Goal: Information Seeking & Learning: Learn about a topic

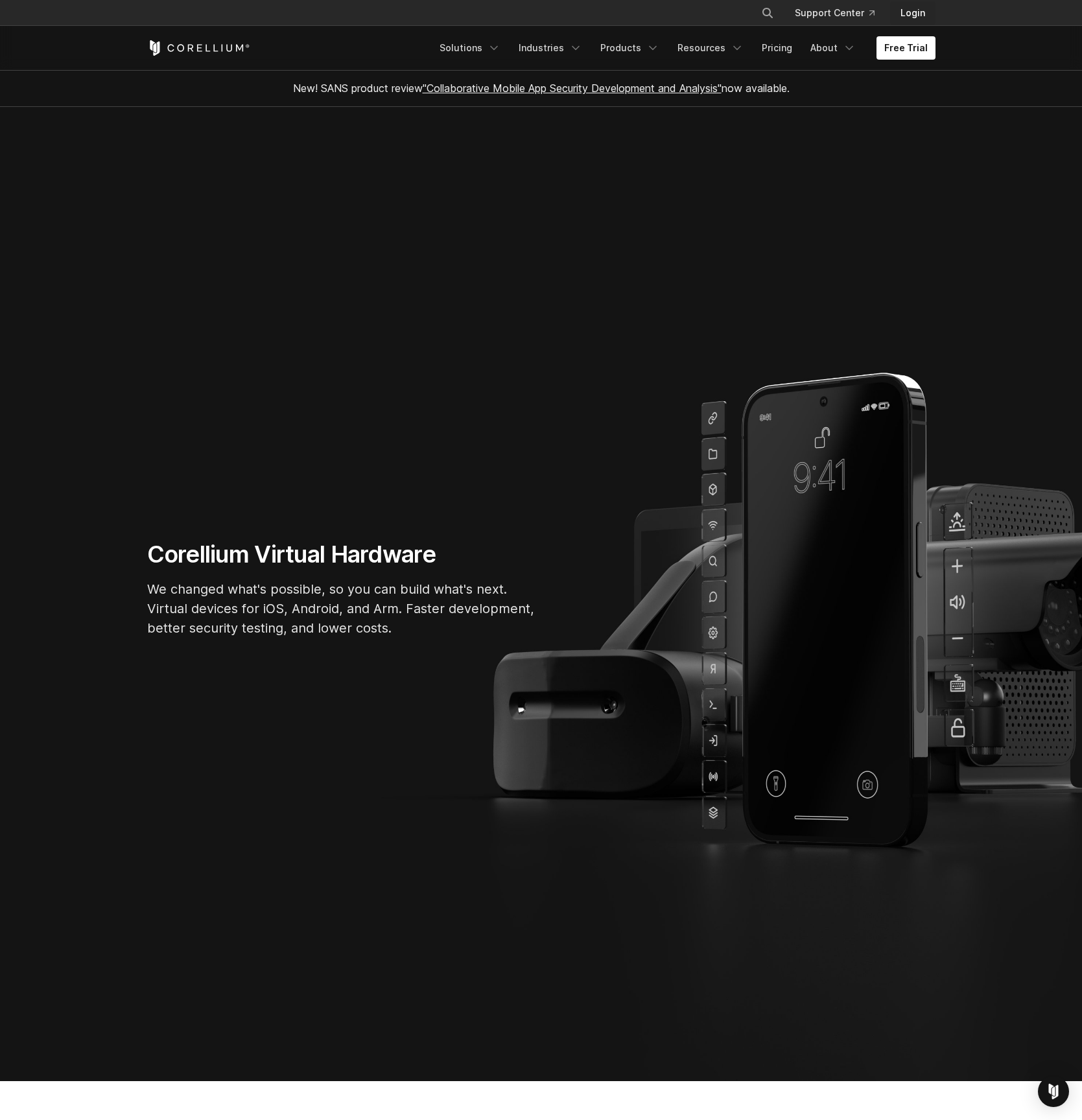
click at [913, 12] on link "Login" at bounding box center [913, 13] width 45 height 24
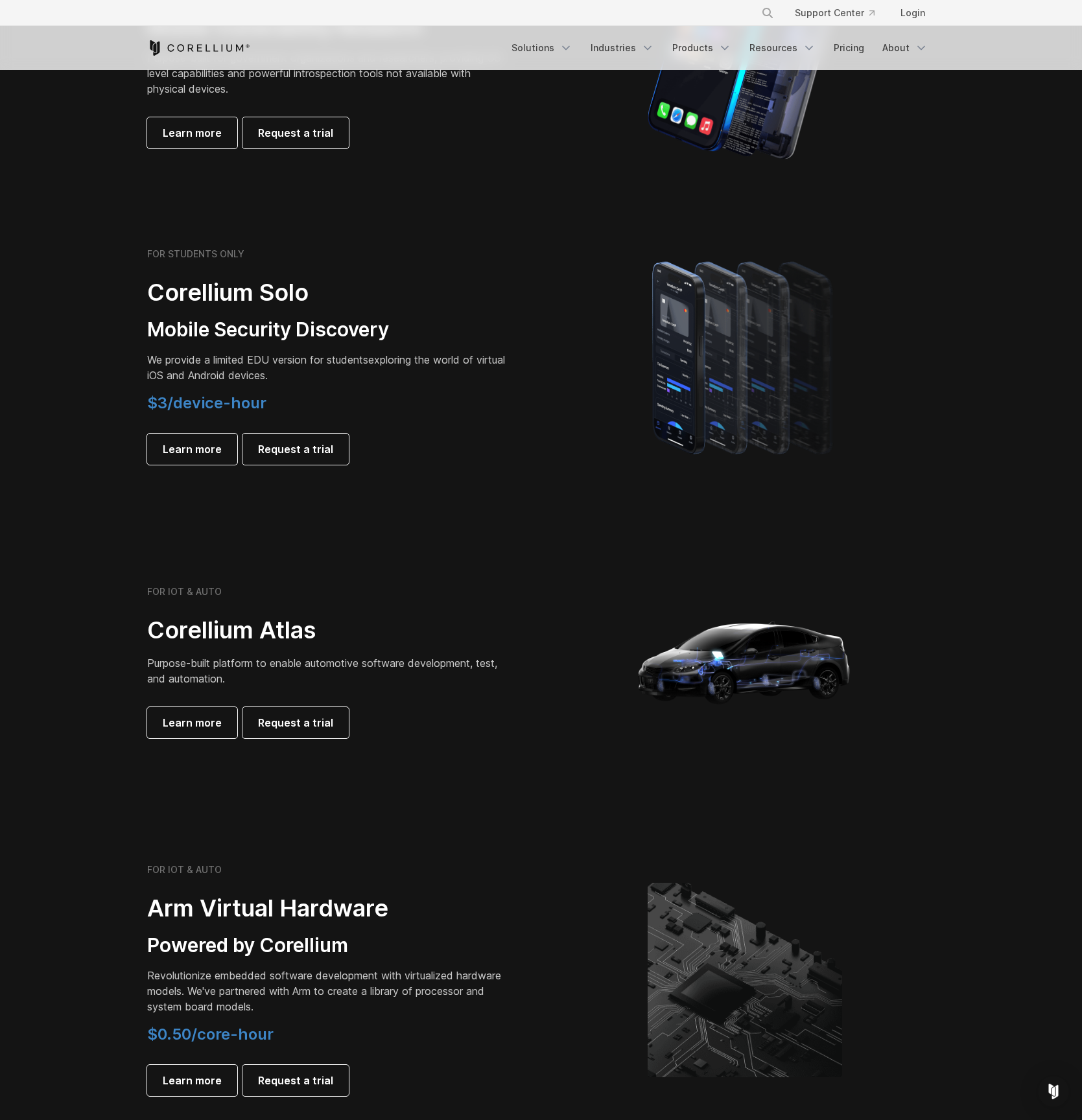
scroll to position [742, 0]
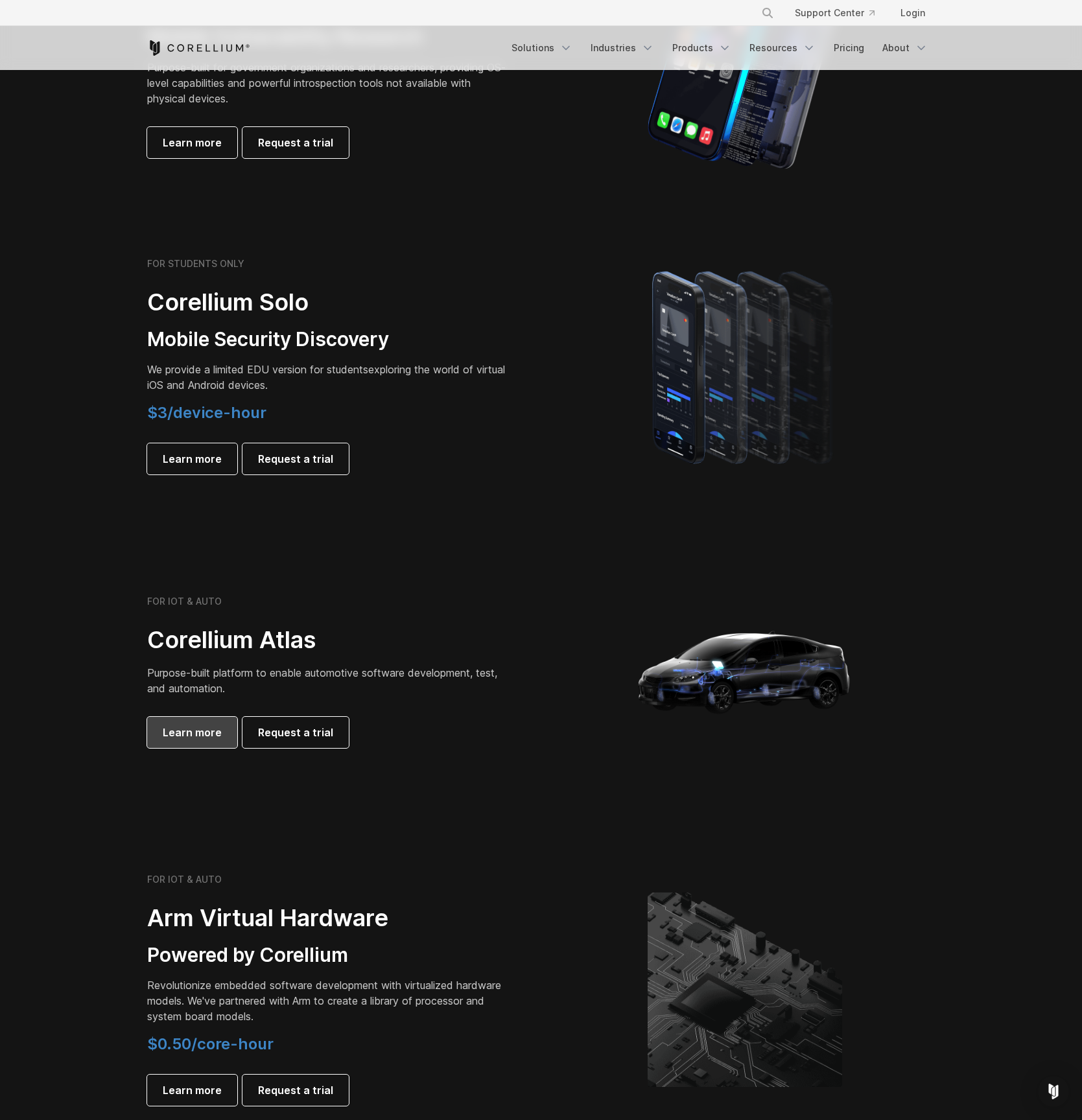
click at [184, 732] on span "Learn more" at bounding box center [192, 733] width 59 height 16
click at [188, 1092] on span "Learn more" at bounding box center [192, 1091] width 59 height 16
click at [178, 465] on span "Learn more" at bounding box center [192, 459] width 59 height 16
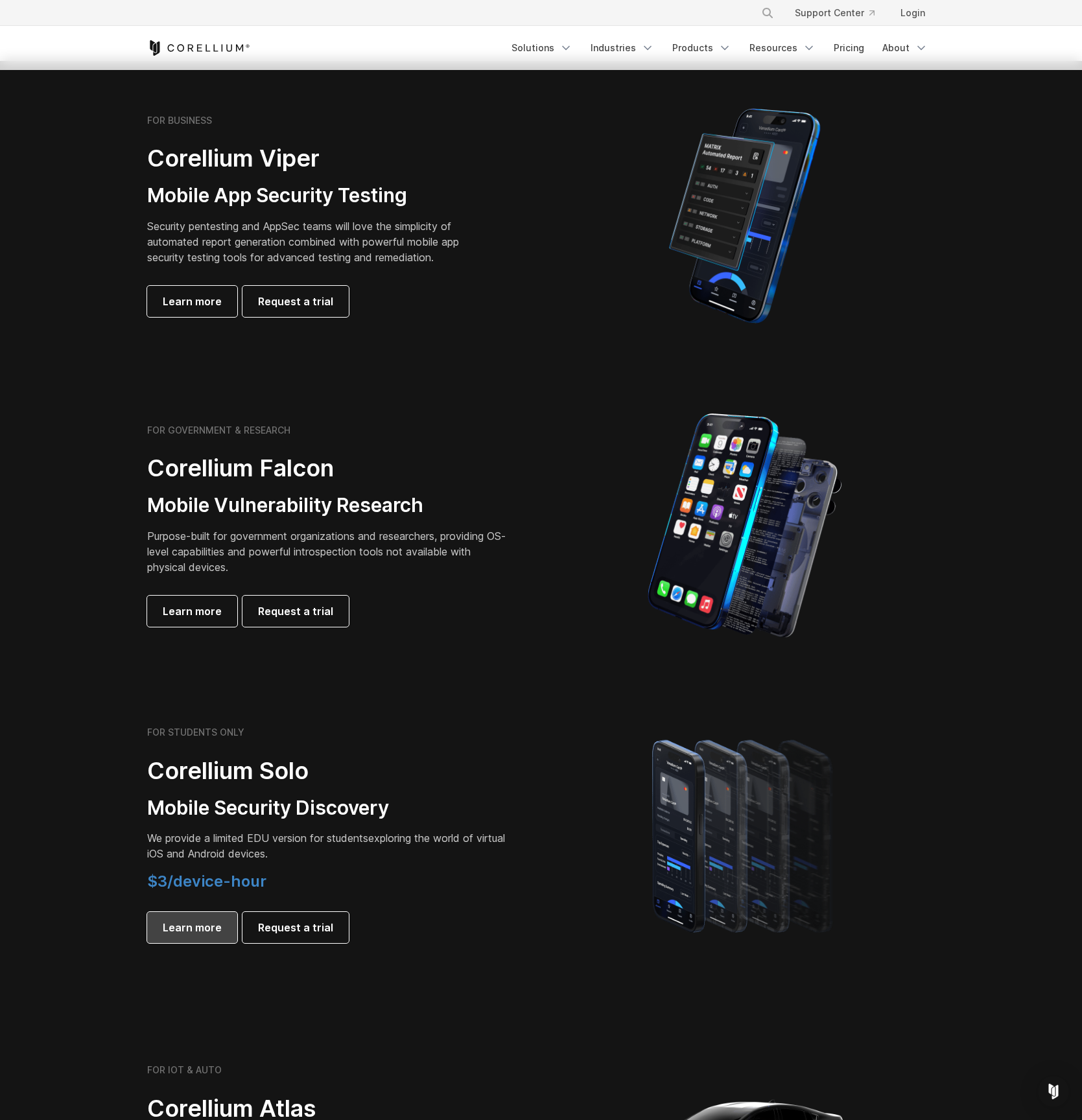
scroll to position [243, 0]
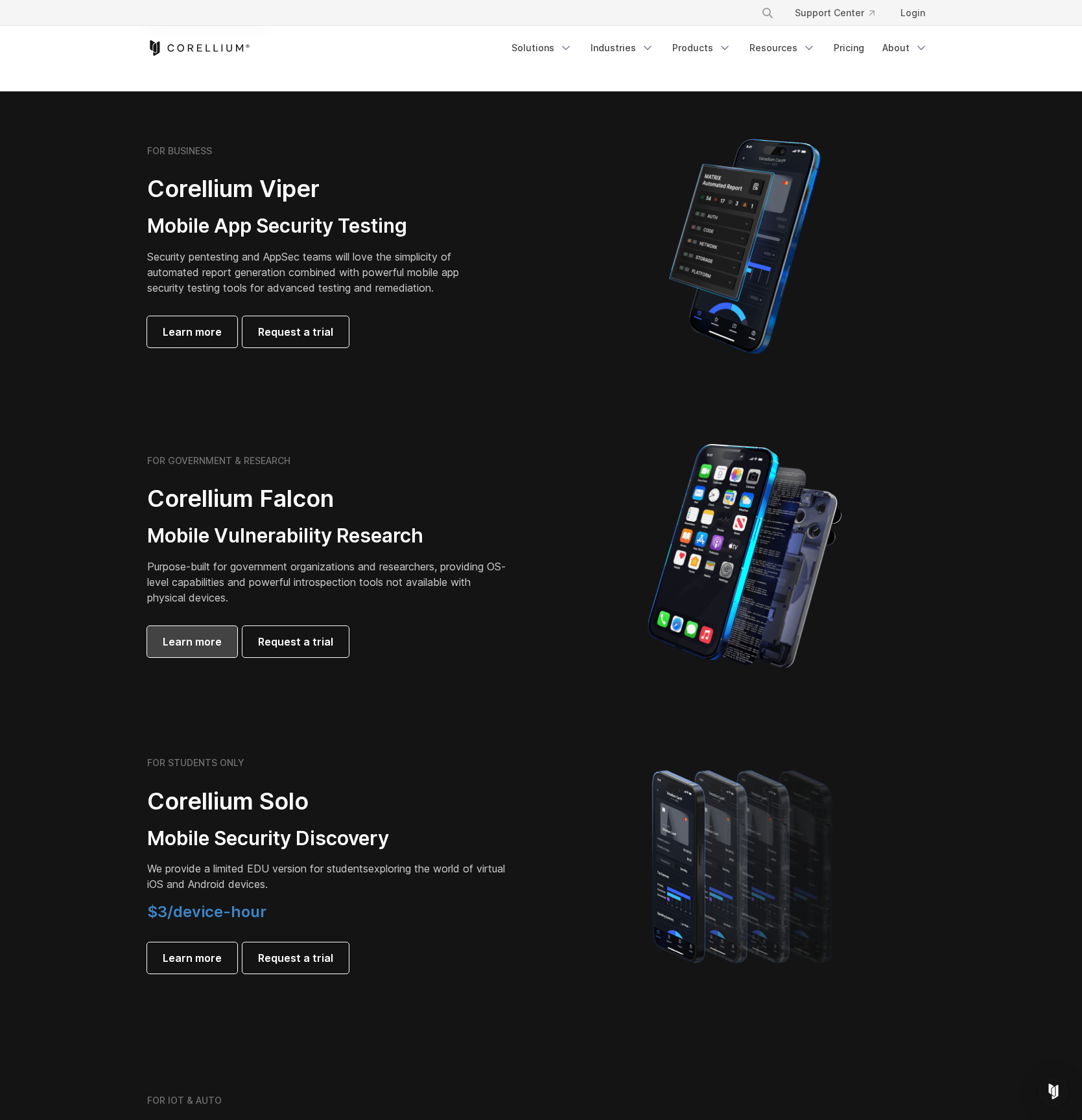
click at [180, 645] on span "Learn more" at bounding box center [192, 642] width 59 height 16
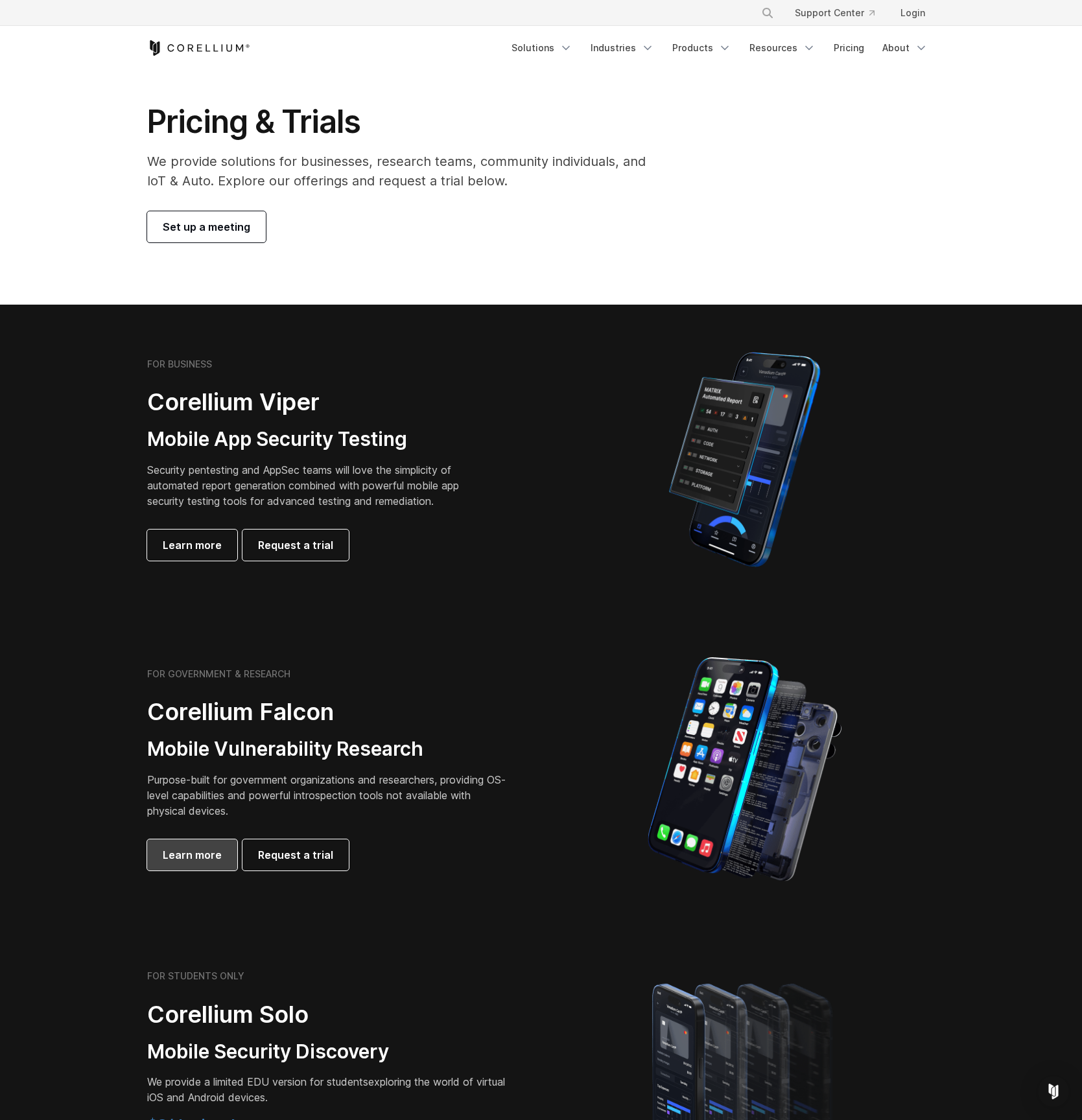
scroll to position [0, 0]
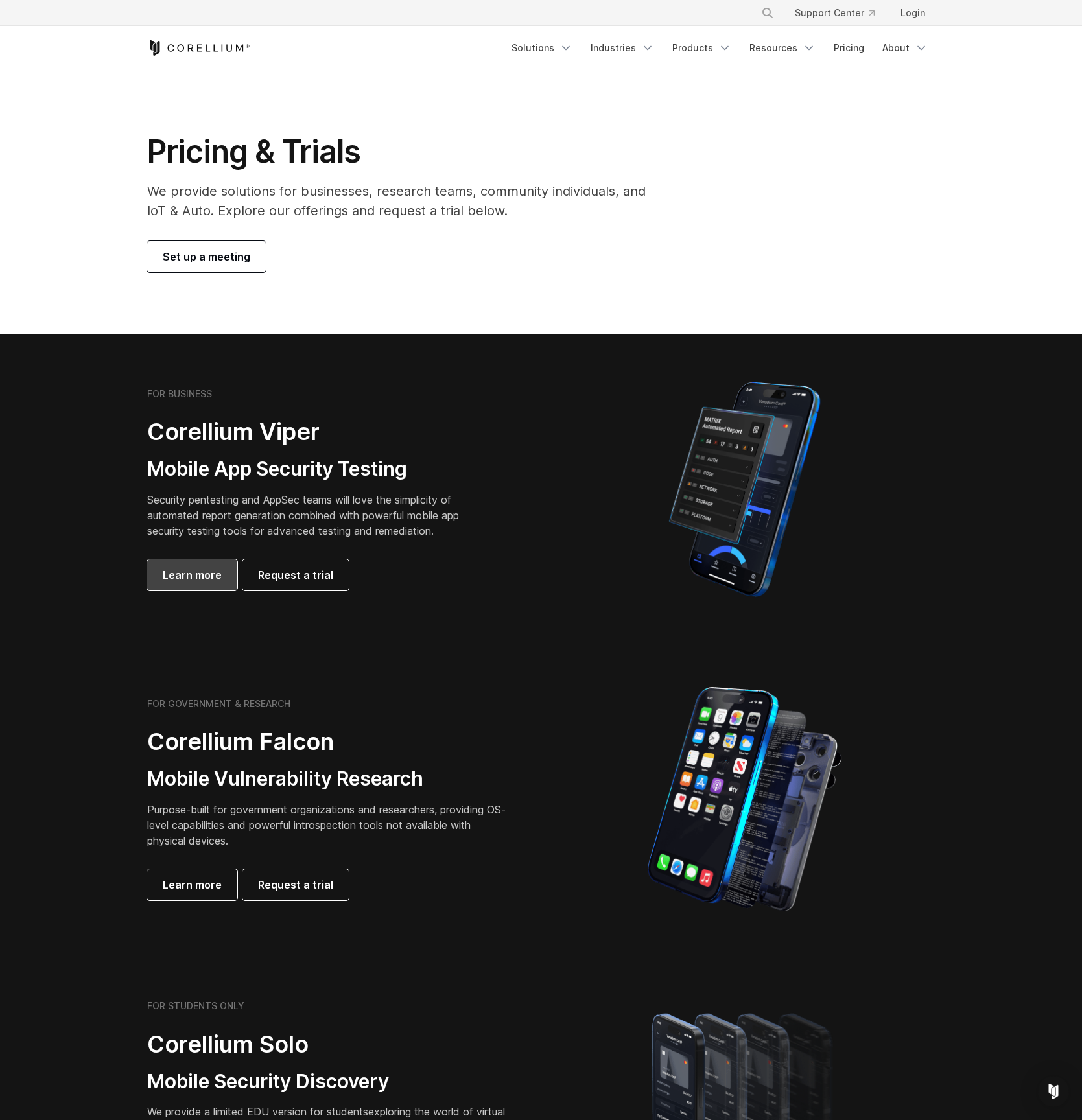
click at [186, 577] on span "Learn more" at bounding box center [192, 575] width 59 height 16
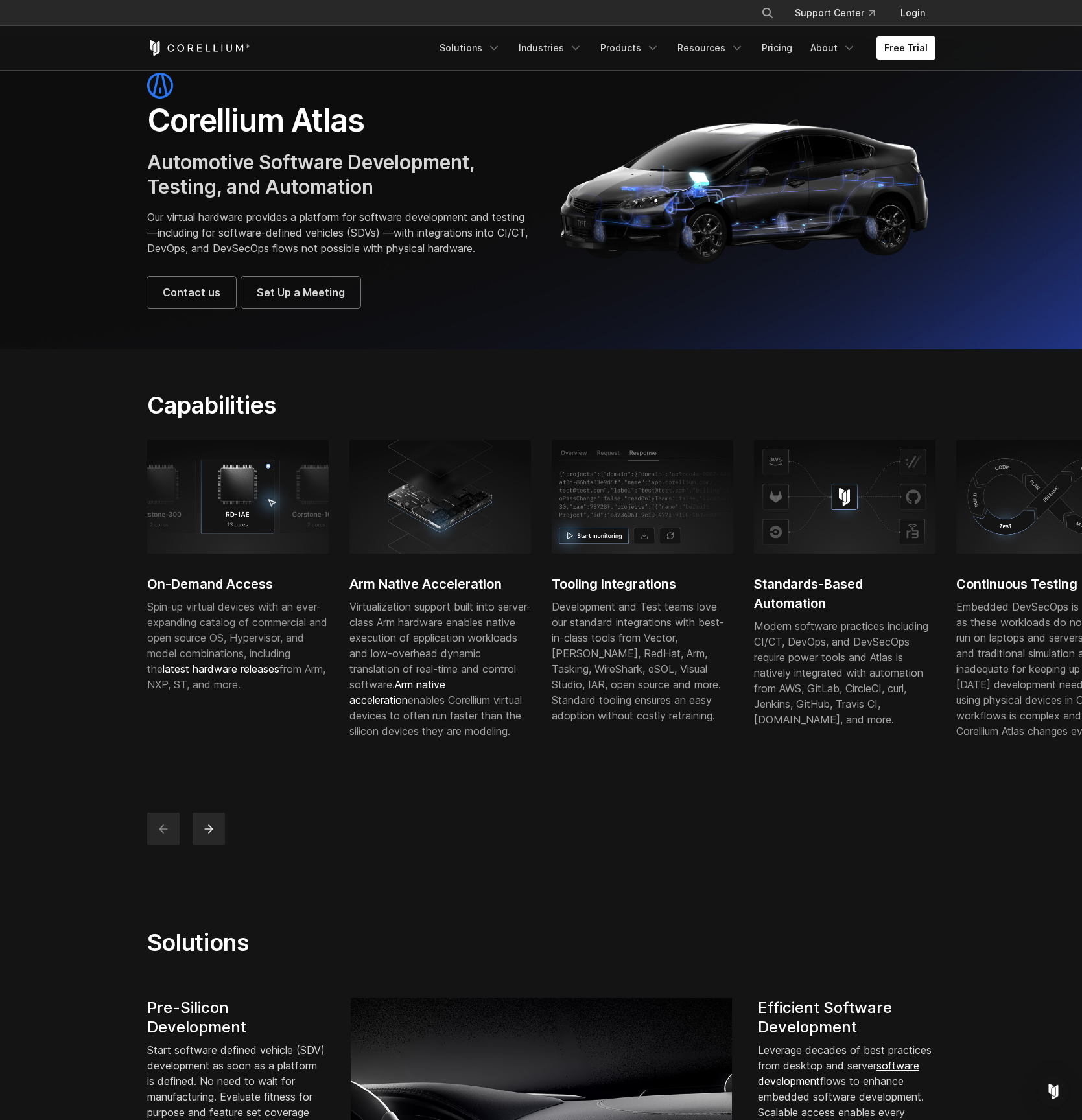
scroll to position [45, 0]
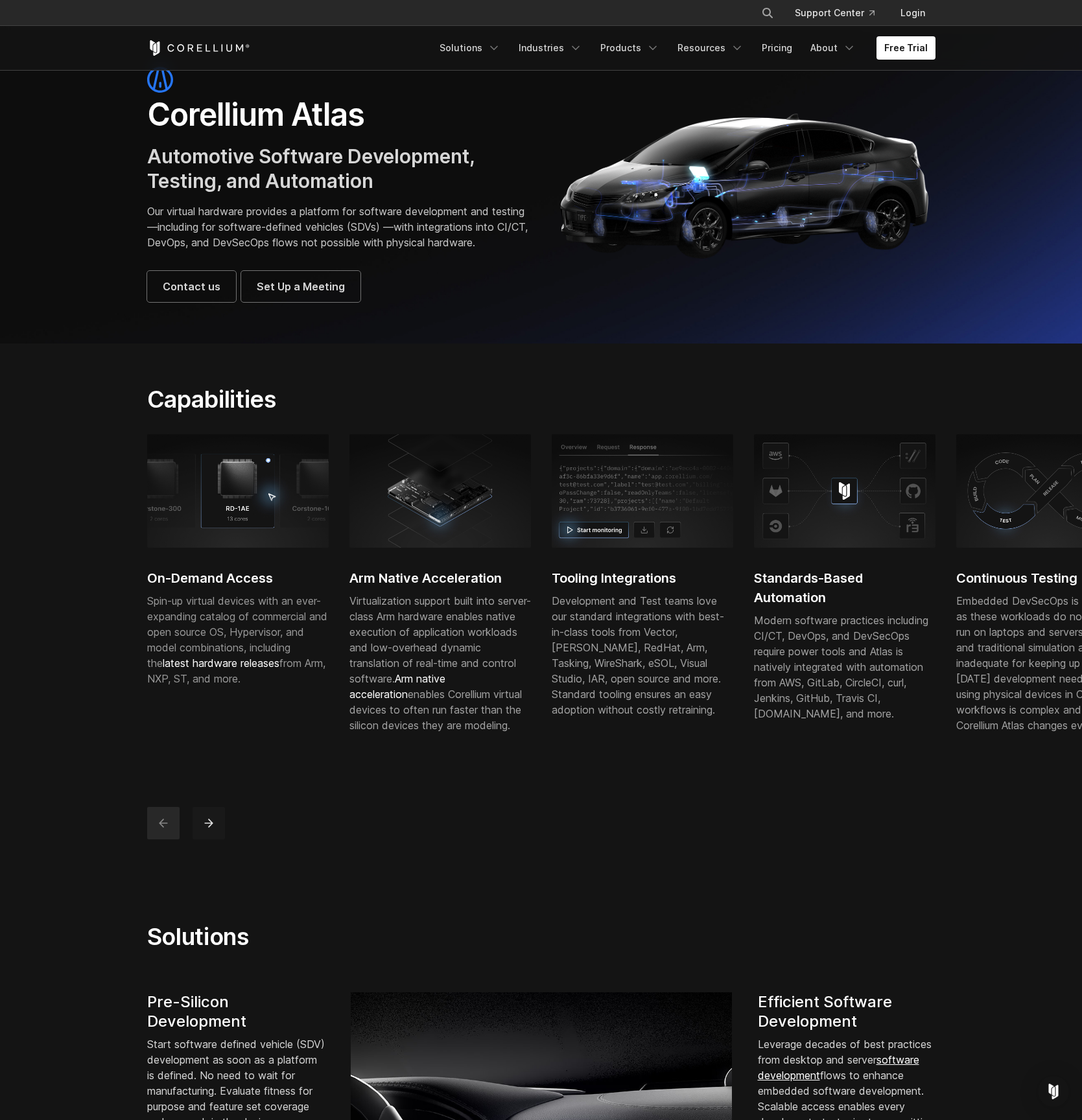
click at [209, 830] on icon "next" at bounding box center [208, 823] width 13 height 13
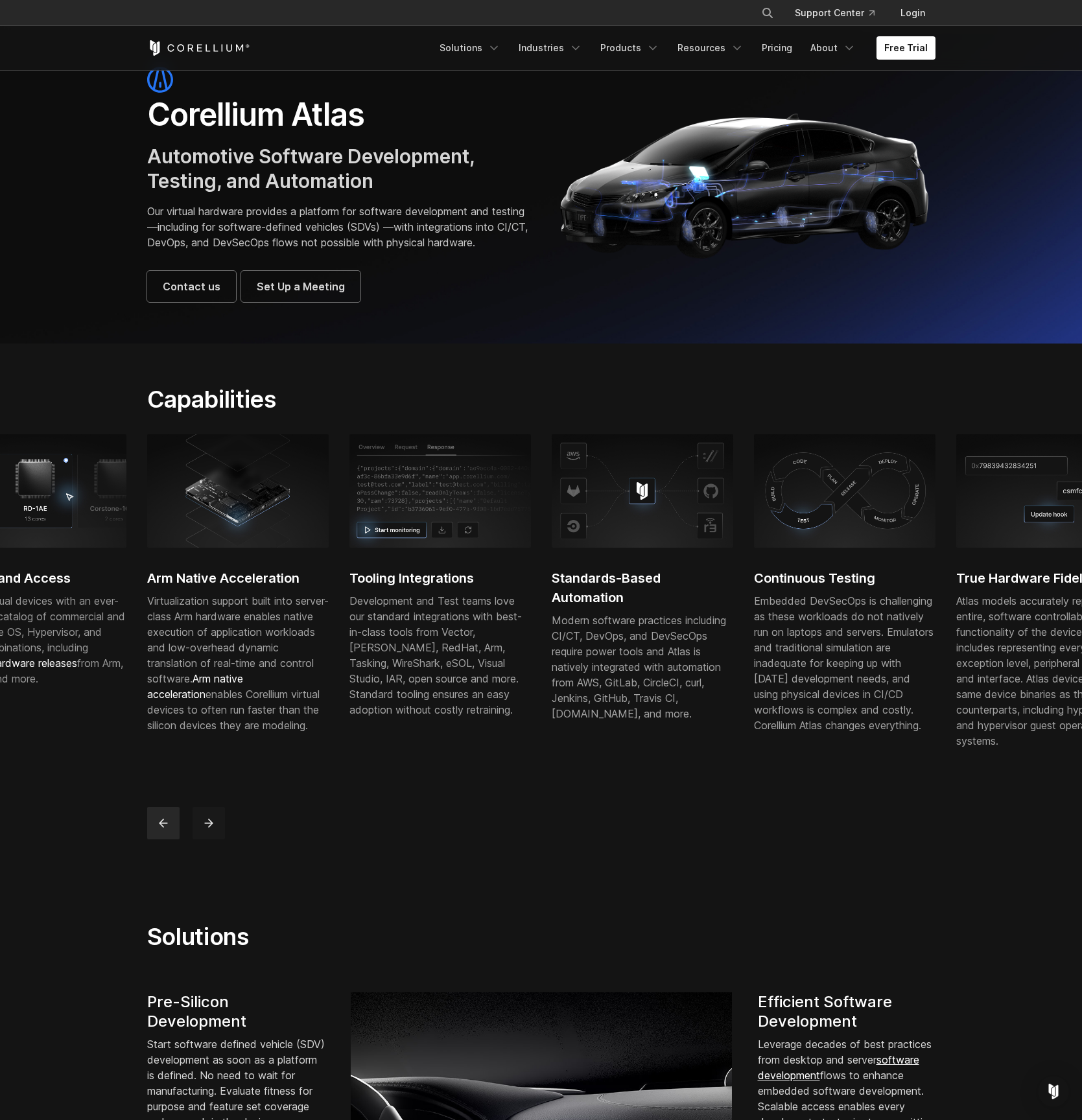
click at [209, 830] on icon "next" at bounding box center [208, 823] width 13 height 13
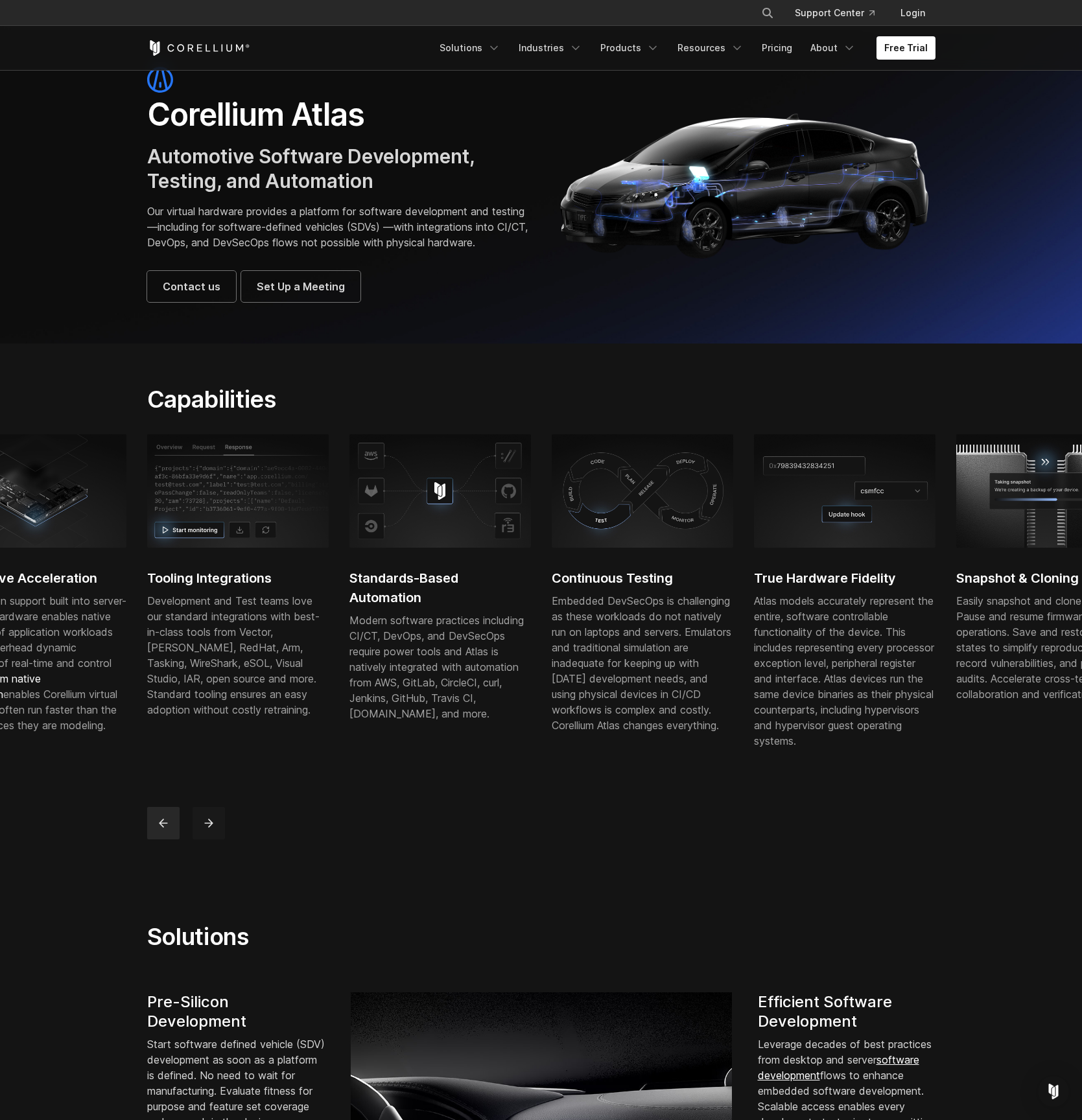
click at [209, 830] on icon "next" at bounding box center [208, 823] width 13 height 13
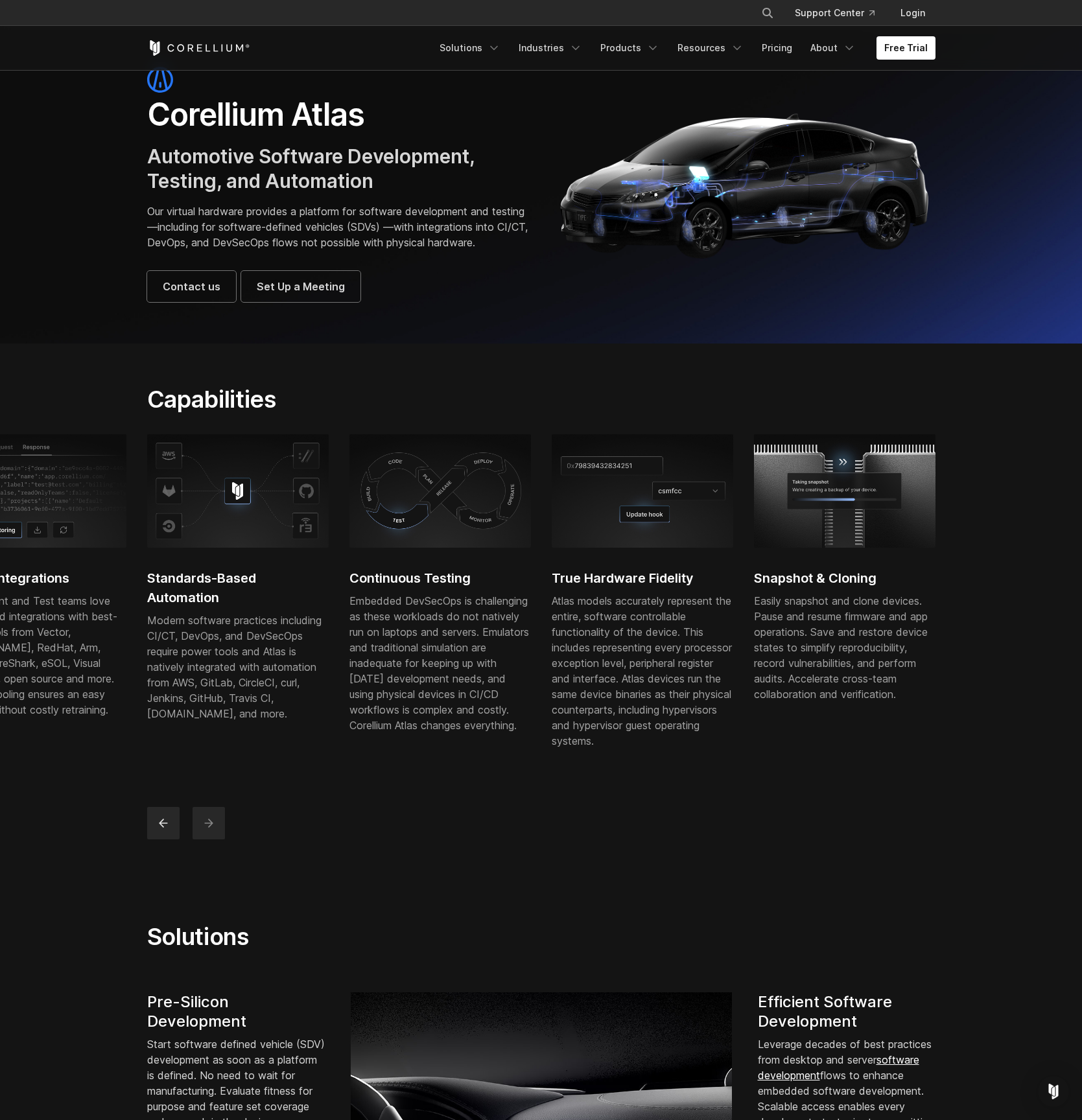
click at [209, 830] on icon "next" at bounding box center [208, 823] width 13 height 13
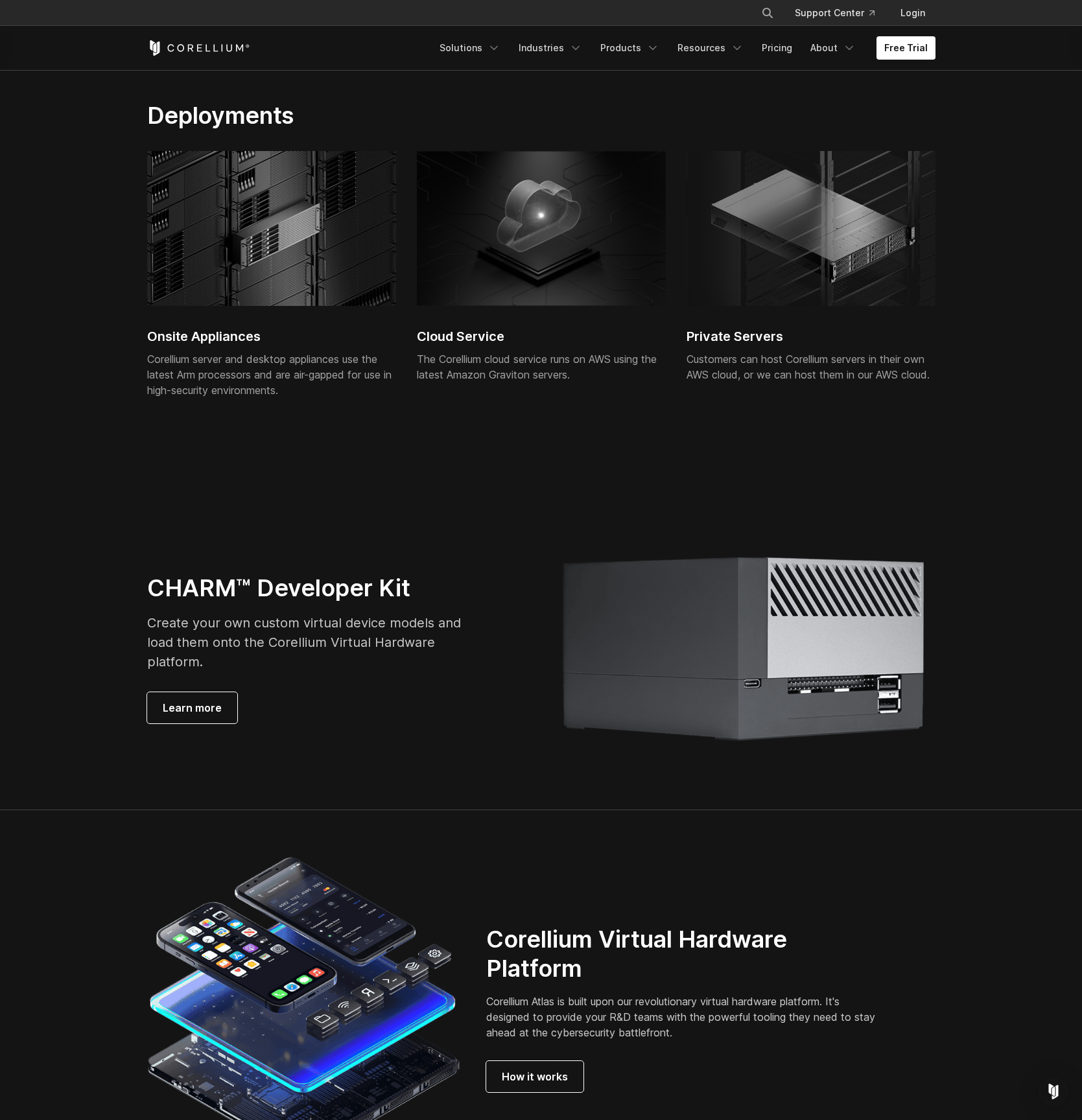
scroll to position [2693, 0]
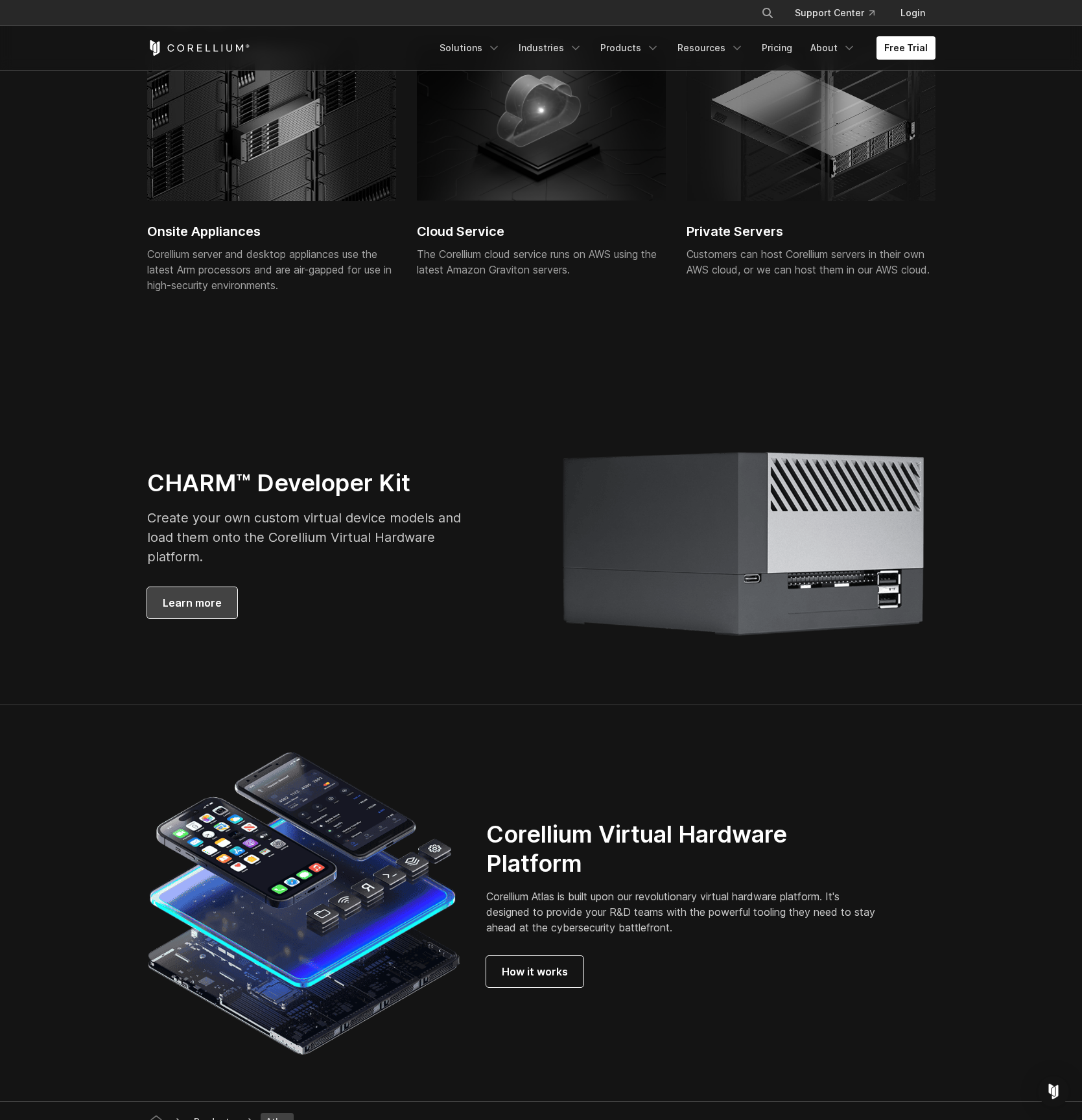
click at [194, 611] on span "Learn more" at bounding box center [192, 603] width 59 height 16
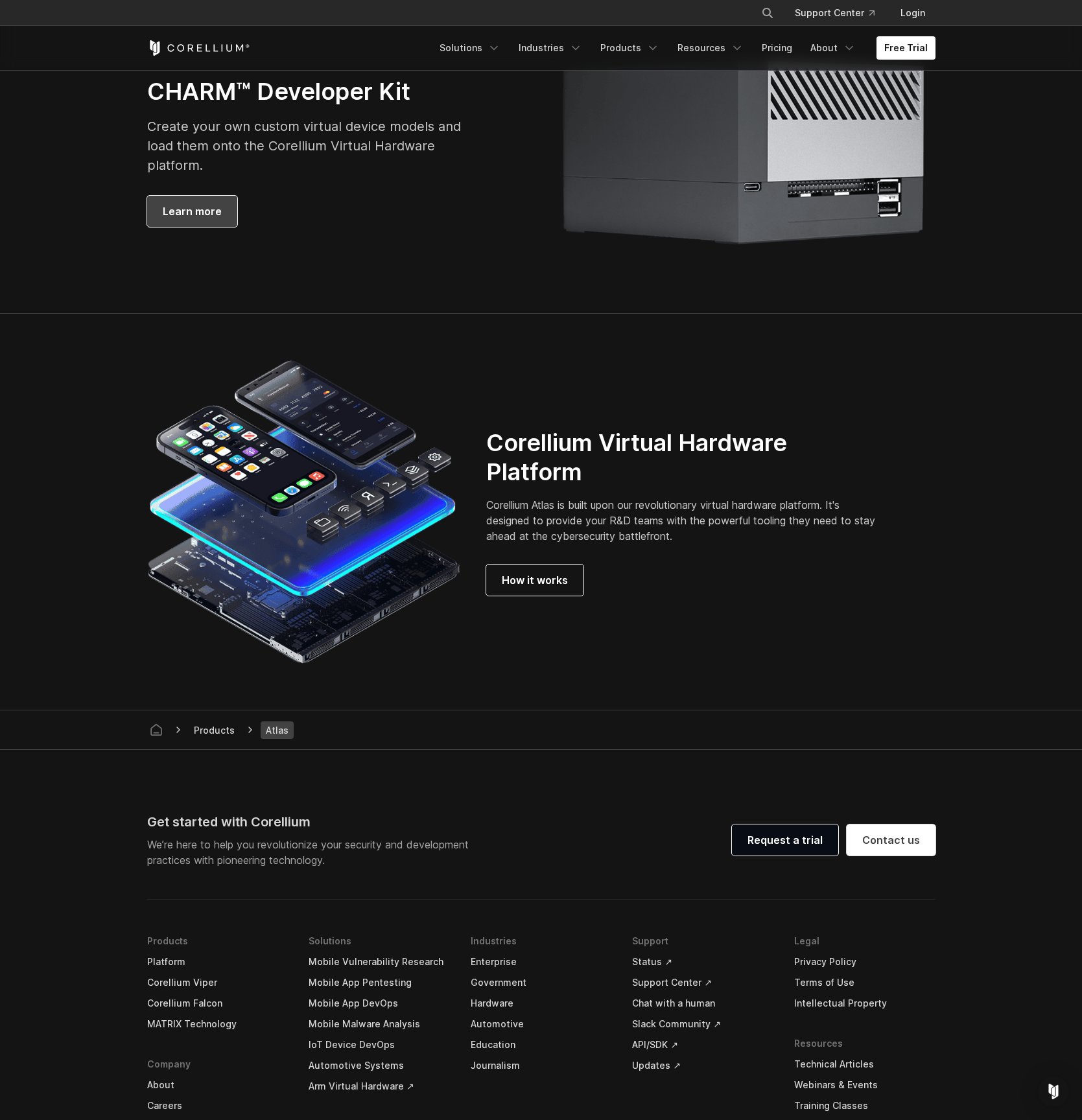
scroll to position [3088, 0]
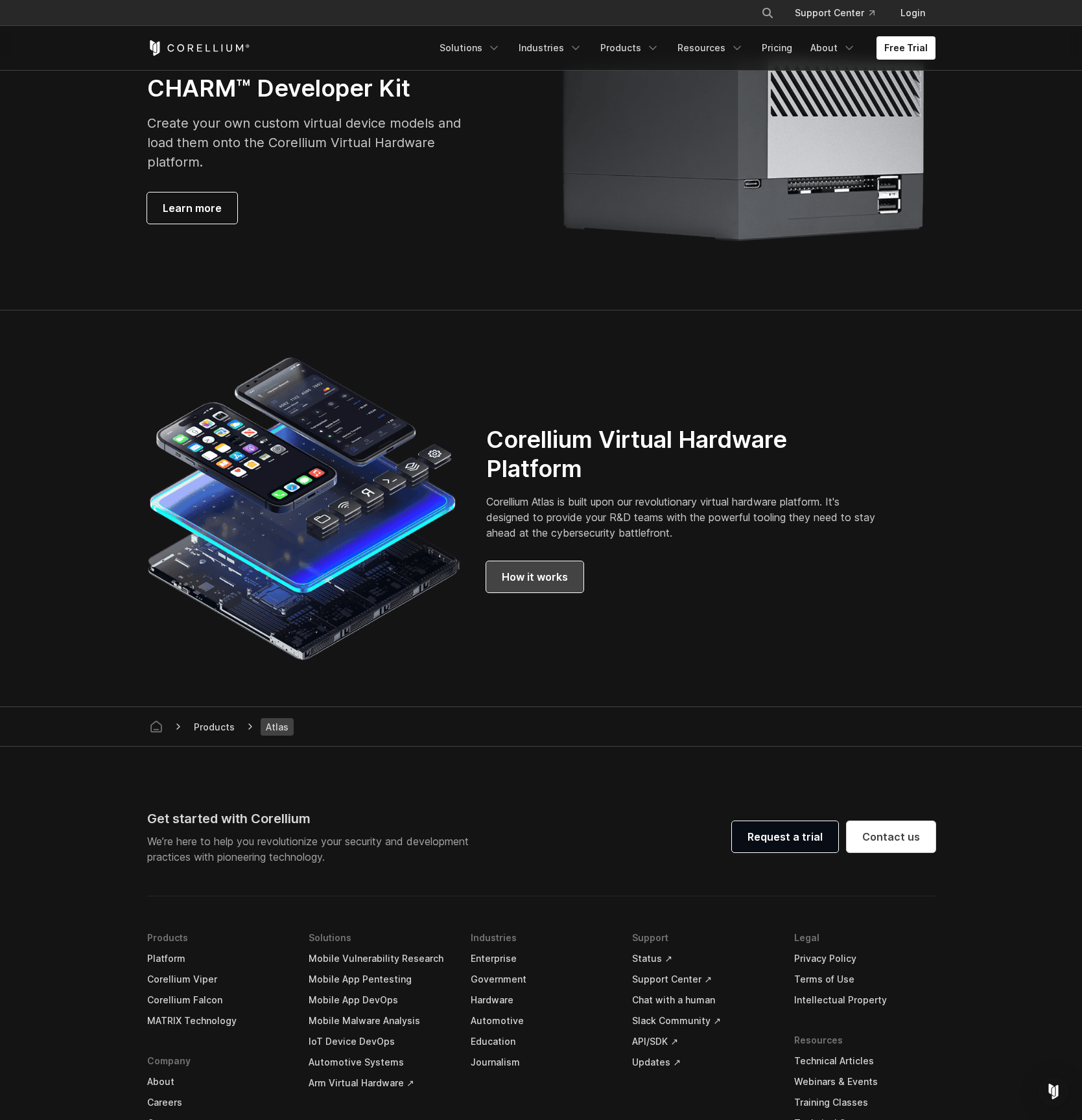
click at [540, 585] on span "How it works" at bounding box center [535, 577] width 66 height 16
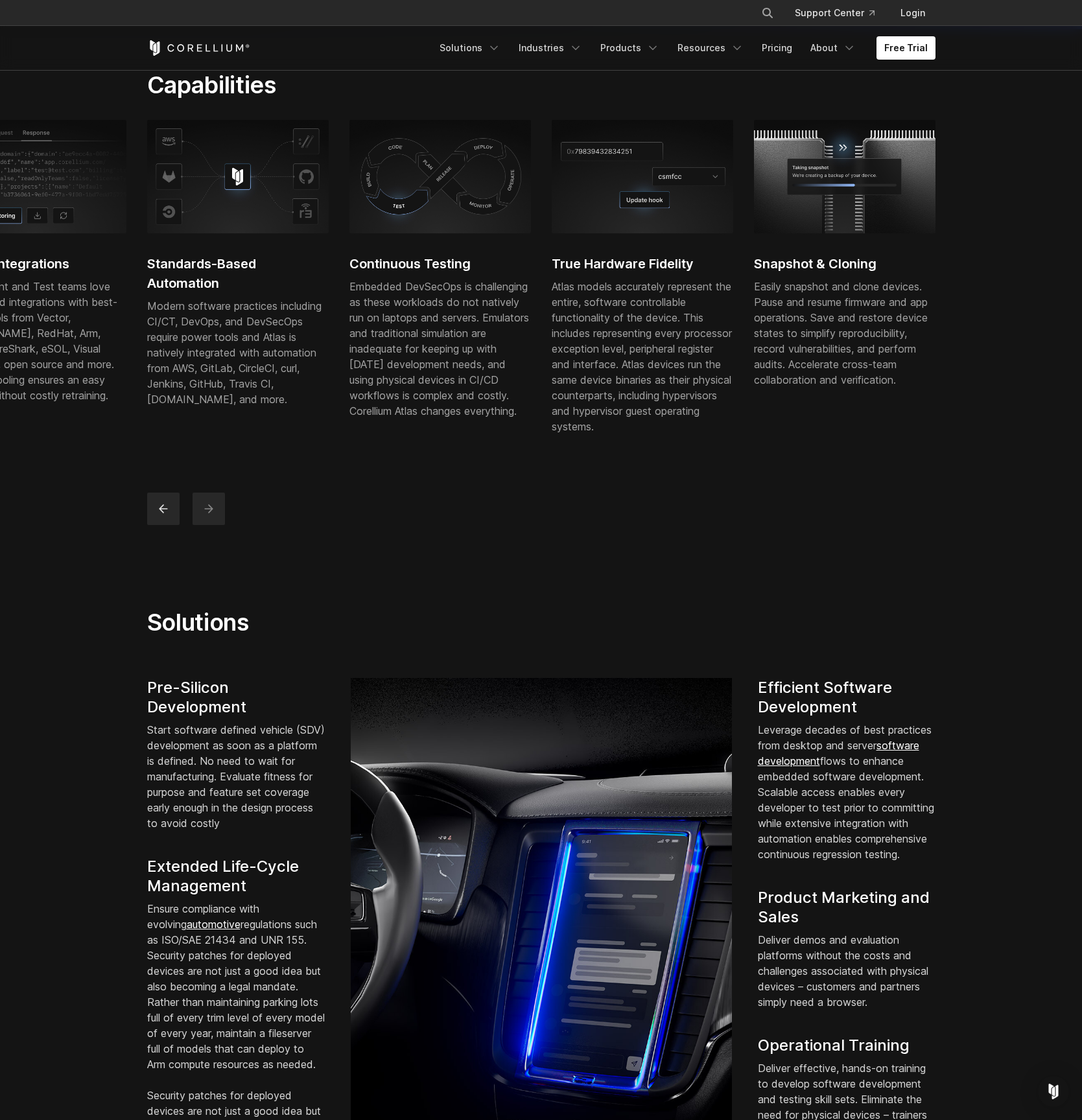
scroll to position [0, 0]
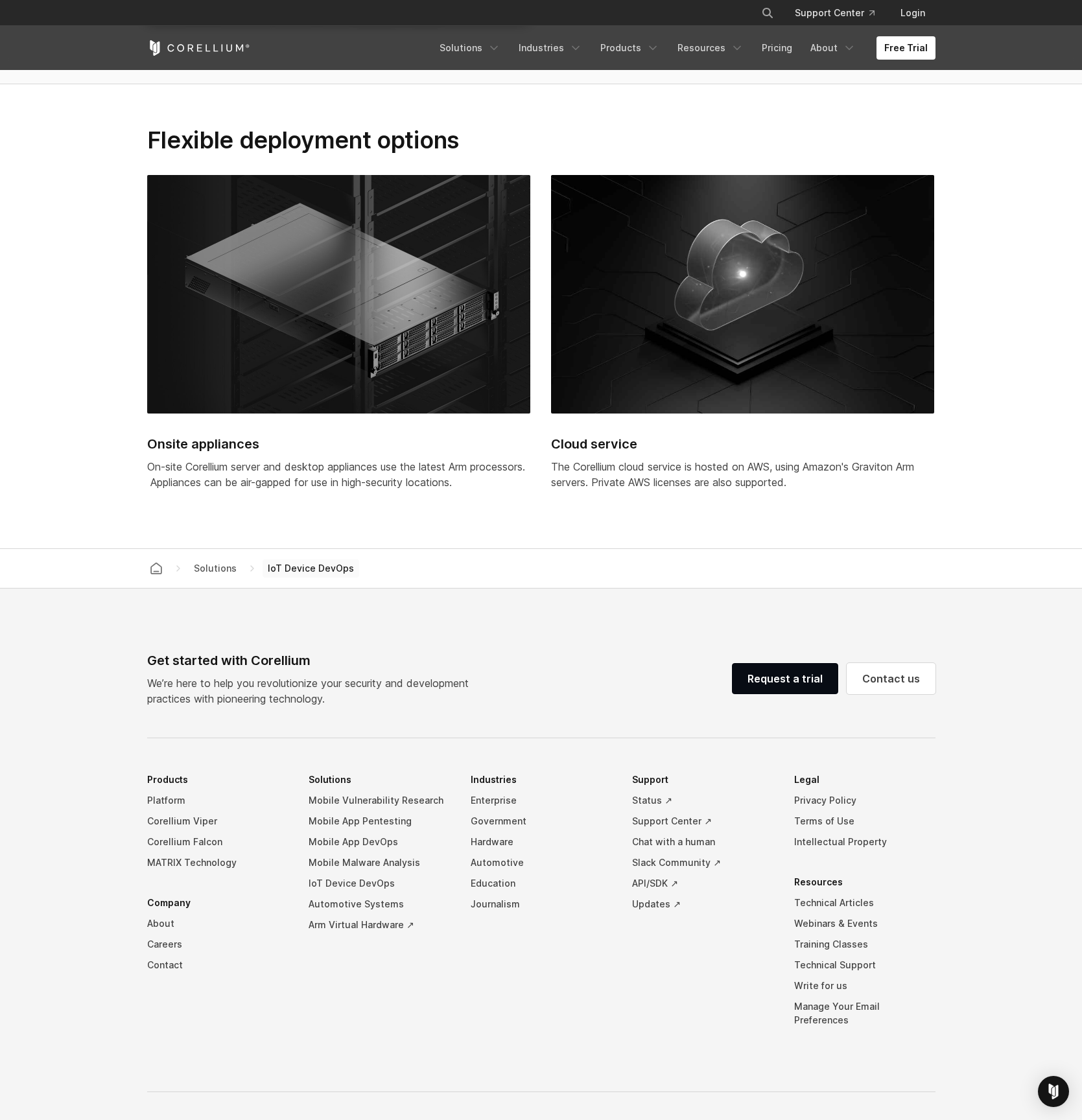
scroll to position [3691, 0]
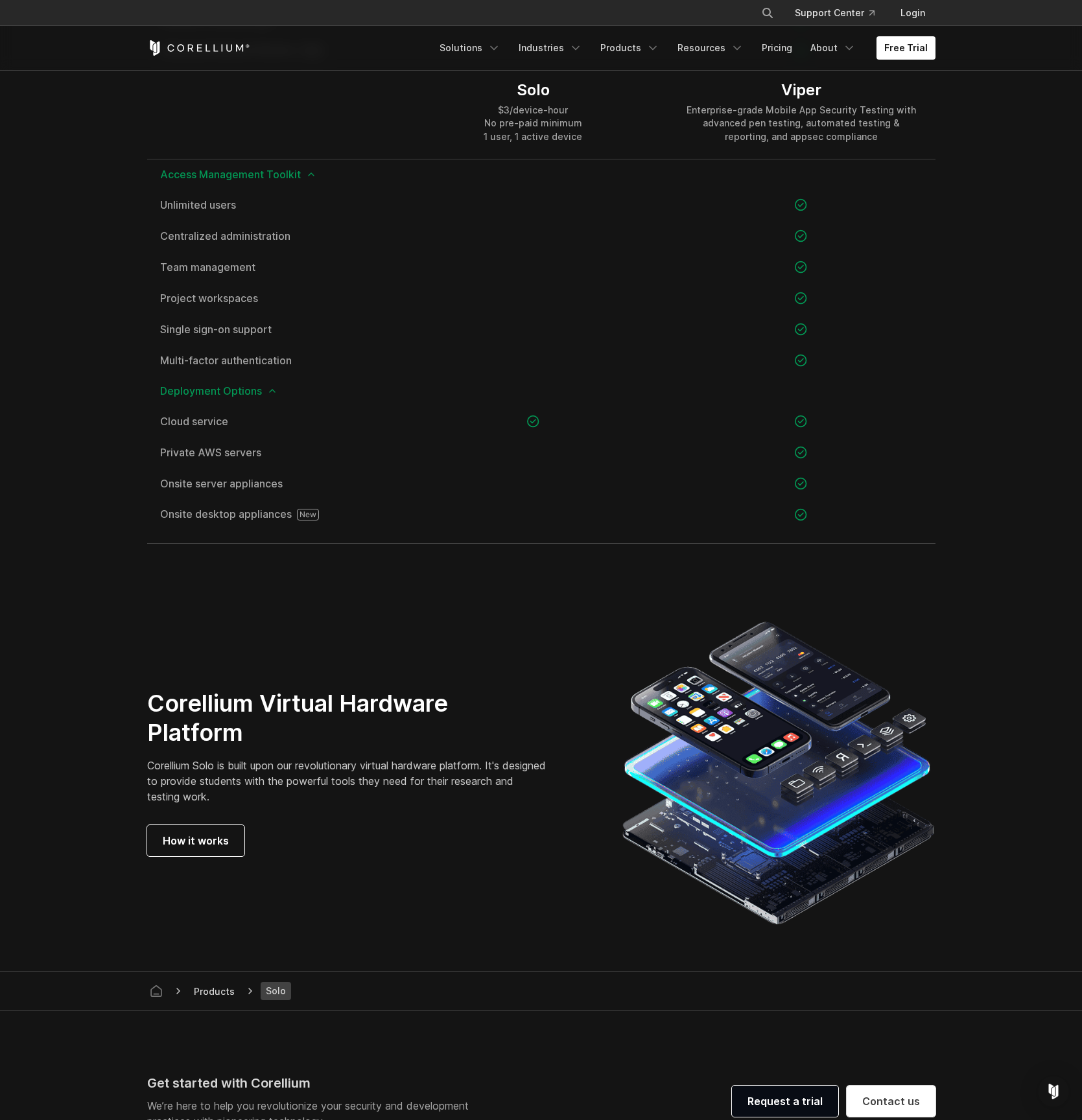
scroll to position [2162, 0]
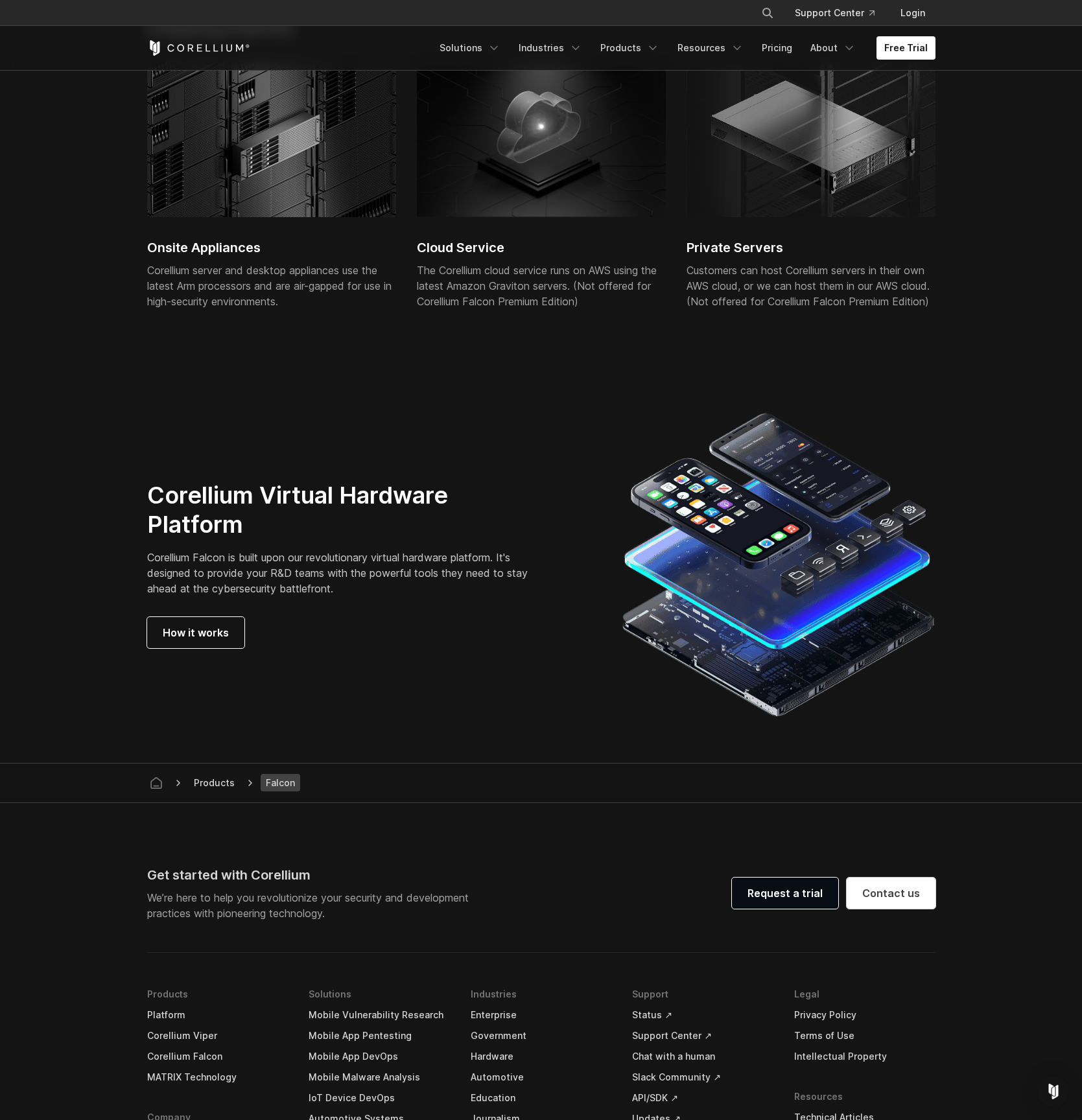
scroll to position [3262, 0]
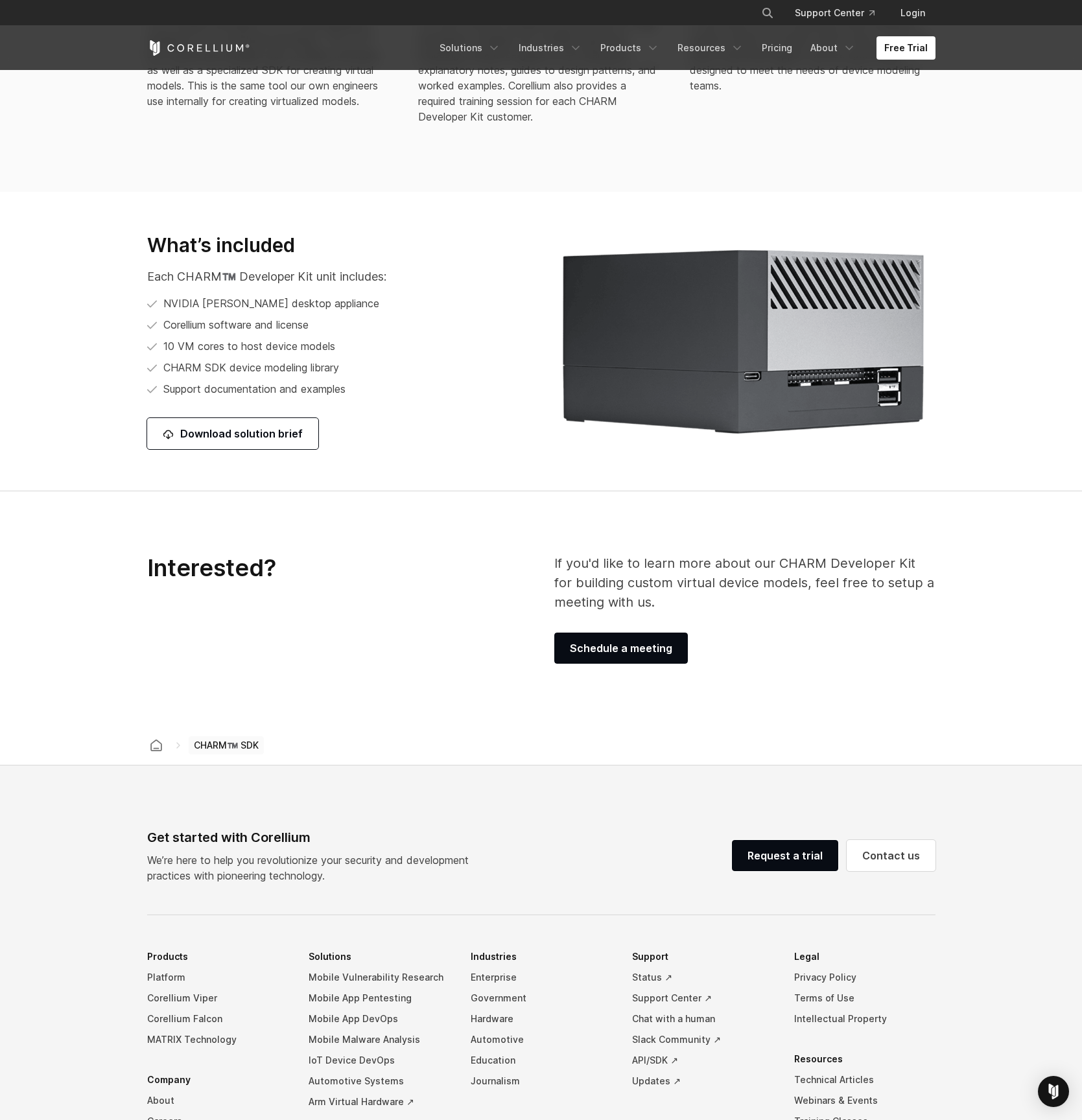
scroll to position [1342, 0]
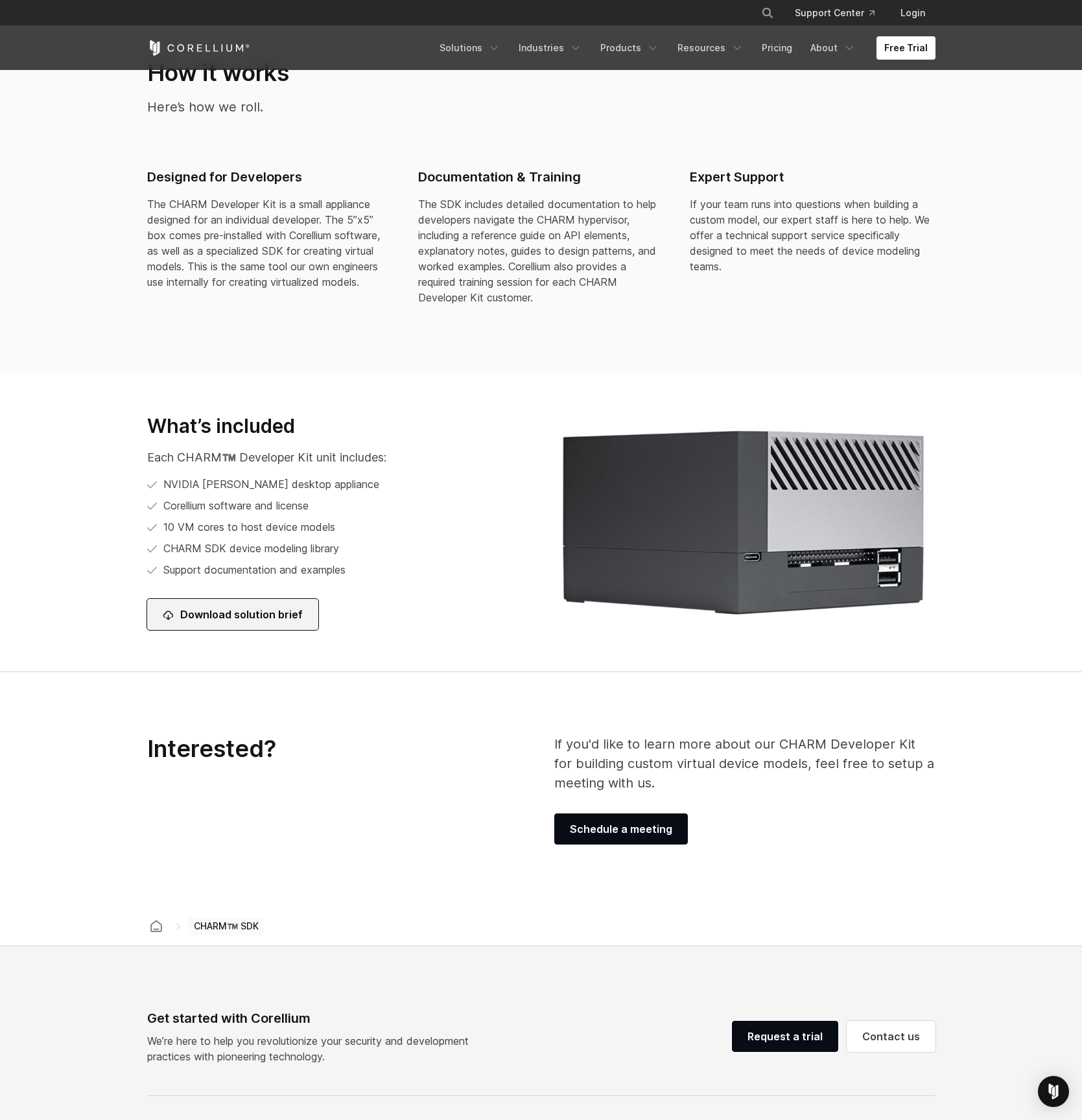
click at [239, 615] on link "Download solution brief" at bounding box center [232, 615] width 172 height 31
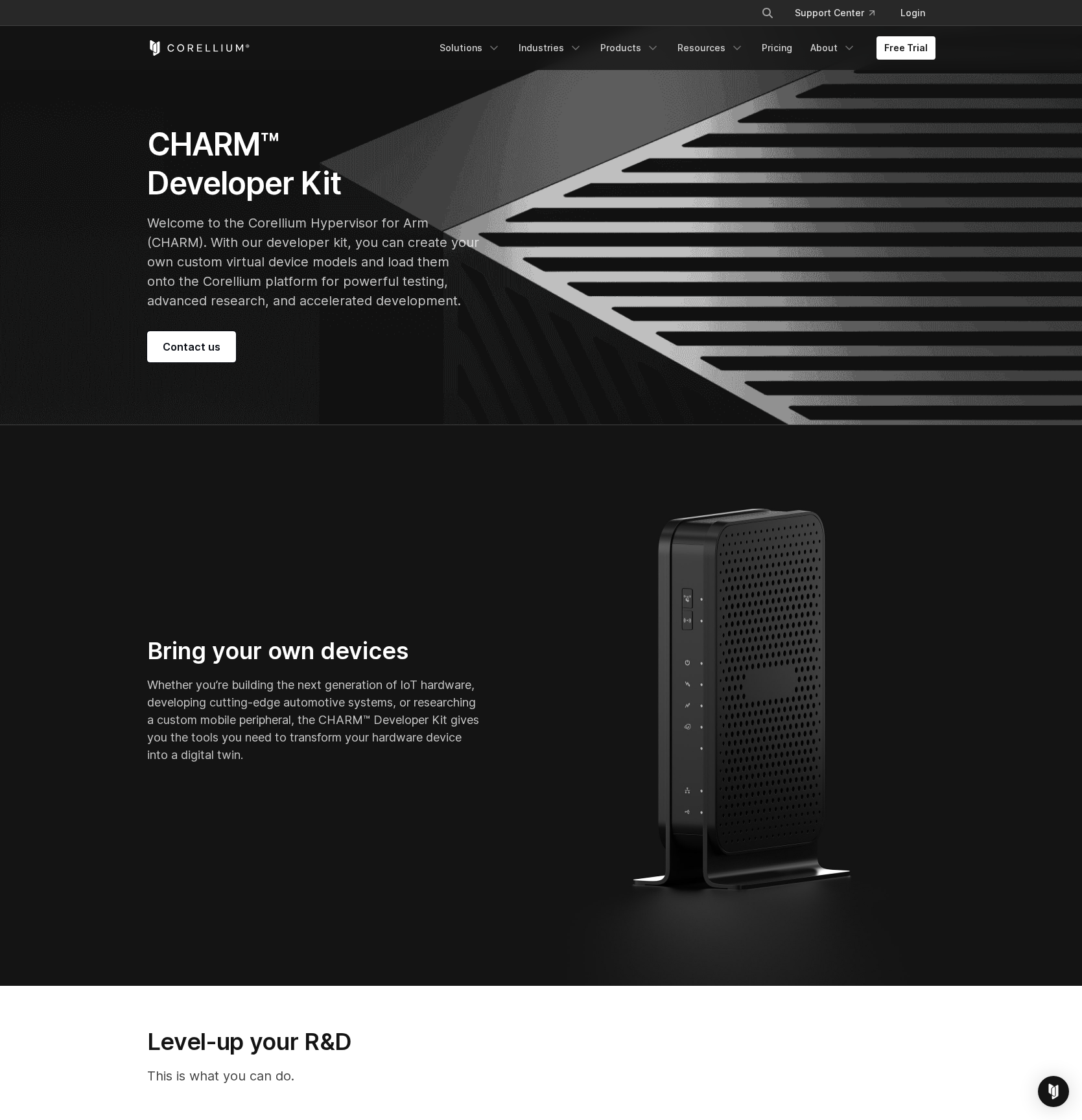
scroll to position [0, 0]
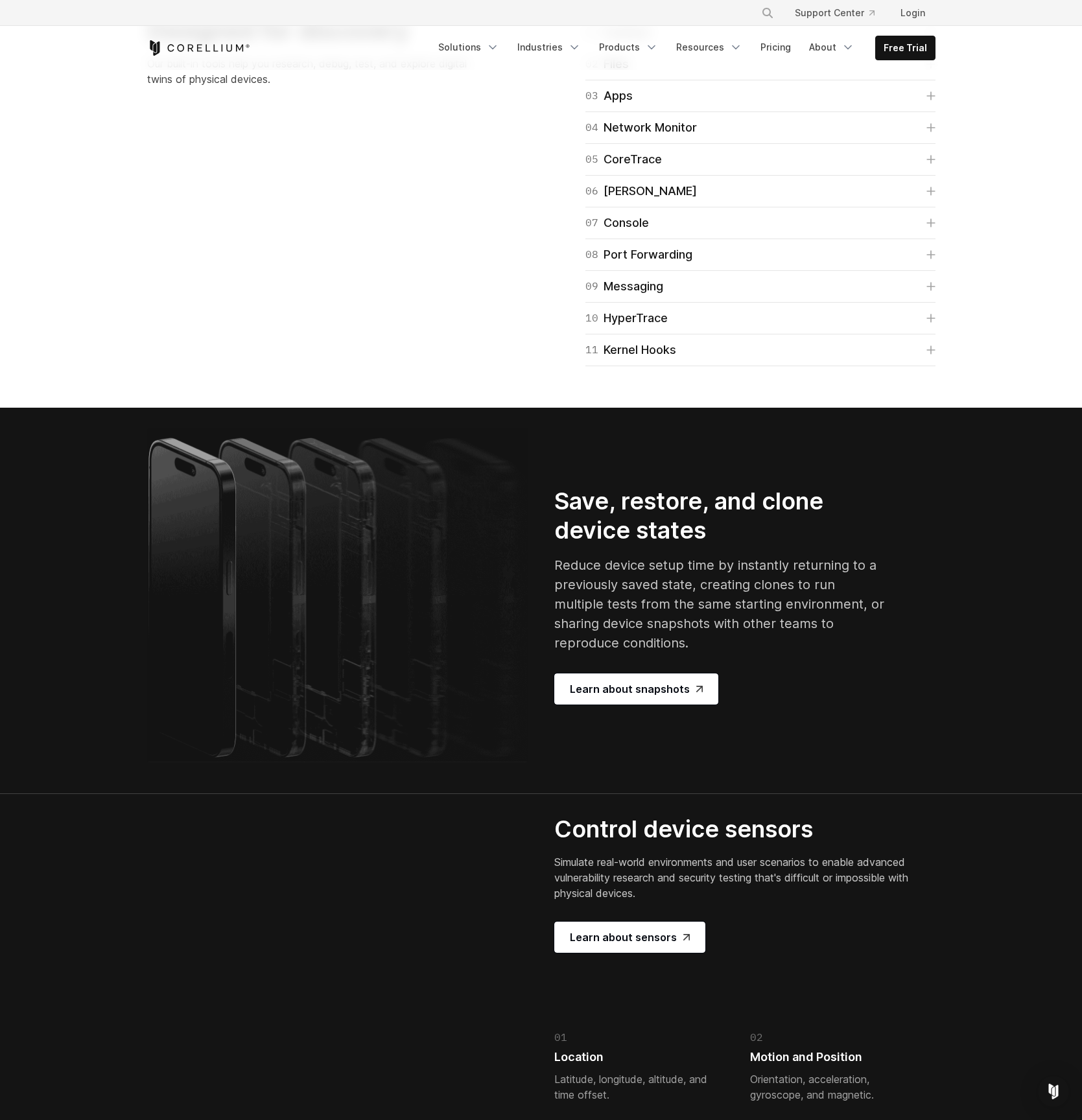
scroll to position [2085, 0]
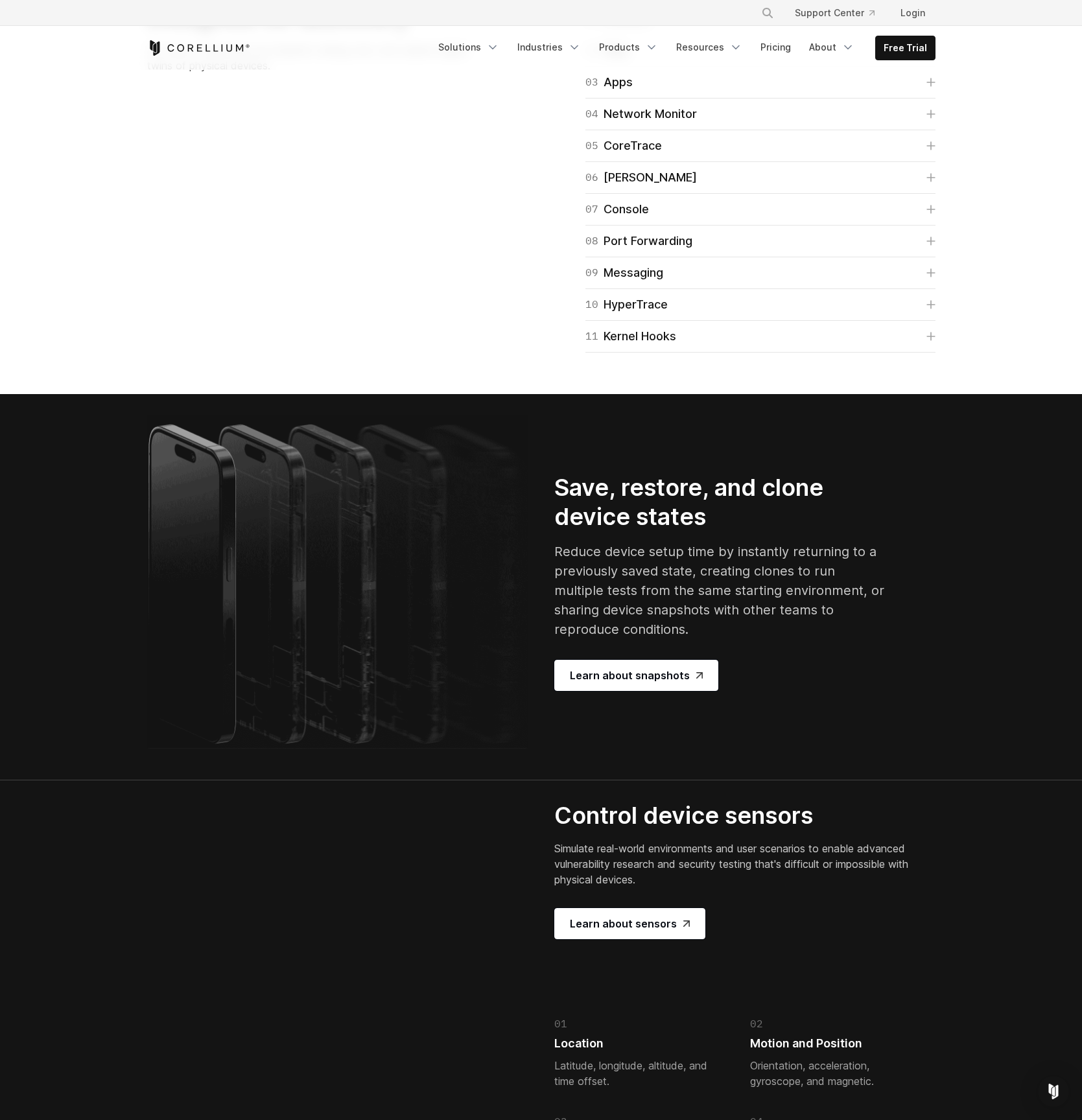
click at [930, 24] on icon at bounding box center [931, 19] width 9 height 9
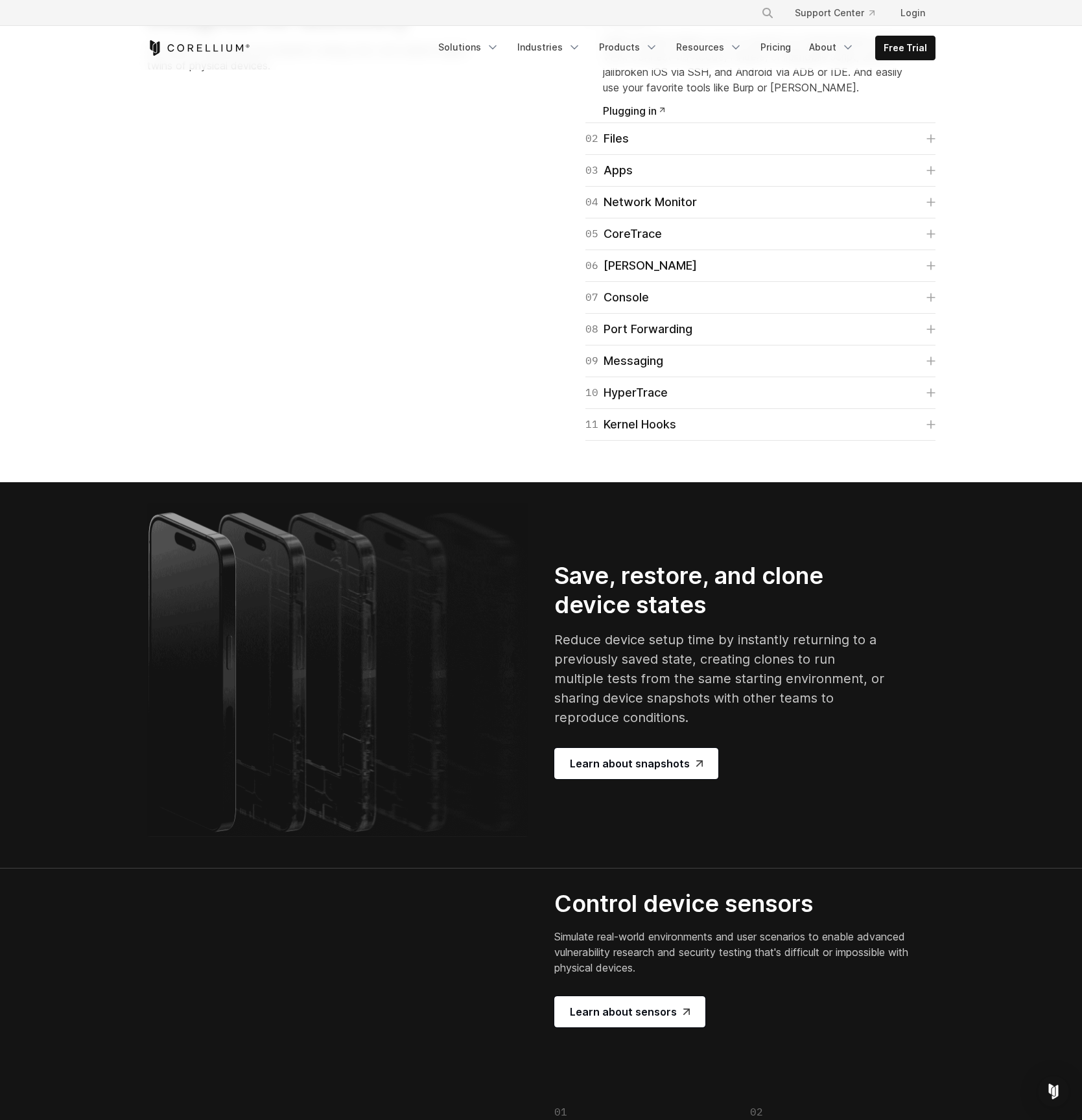
click at [930, 27] on link "01 Connect" at bounding box center [760, 19] width 350 height 19
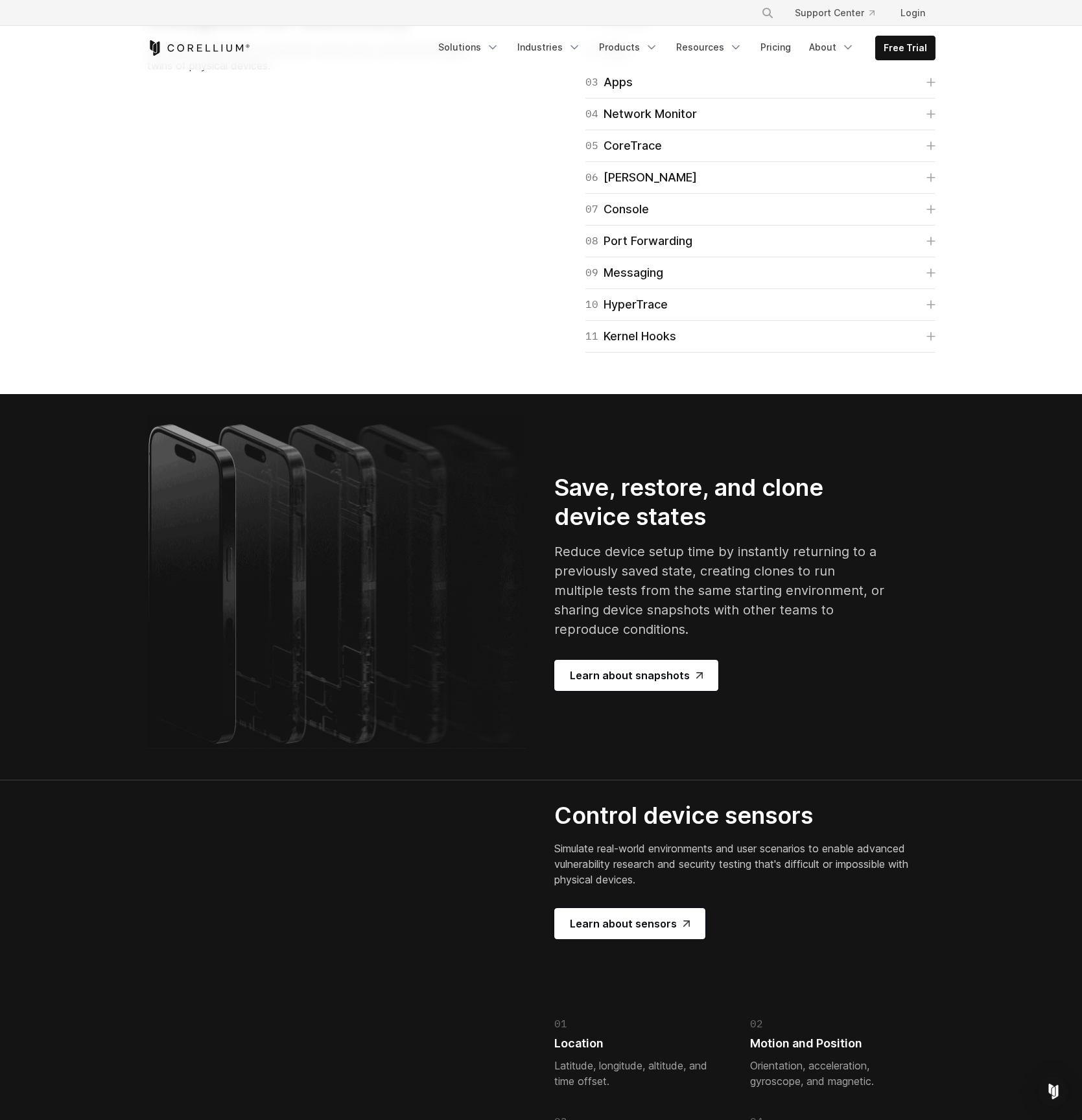
click at [929, 55] on icon at bounding box center [931, 50] width 9 height 9
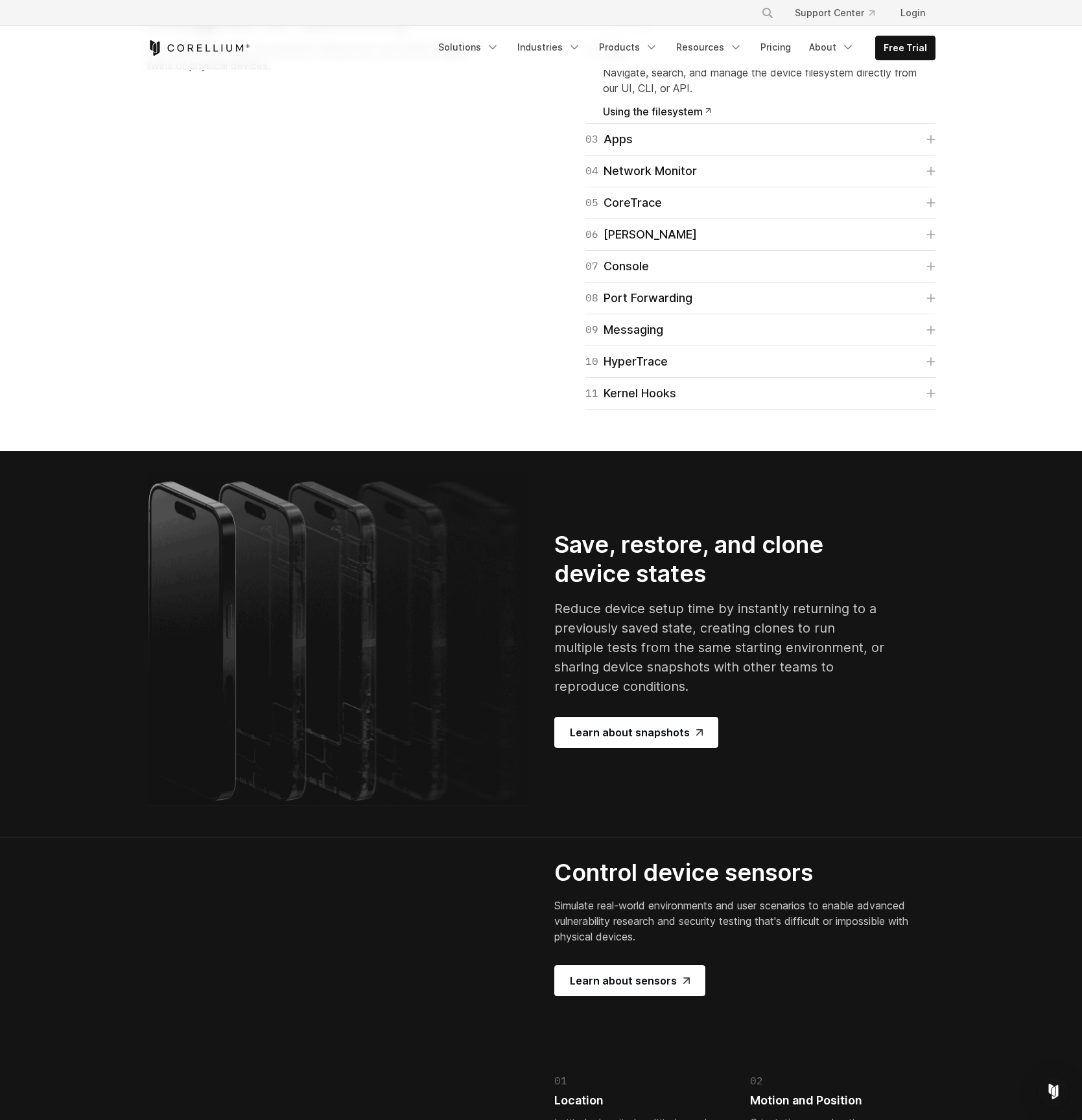
click at [929, 60] on link "02 Files" at bounding box center [760, 50] width 350 height 19
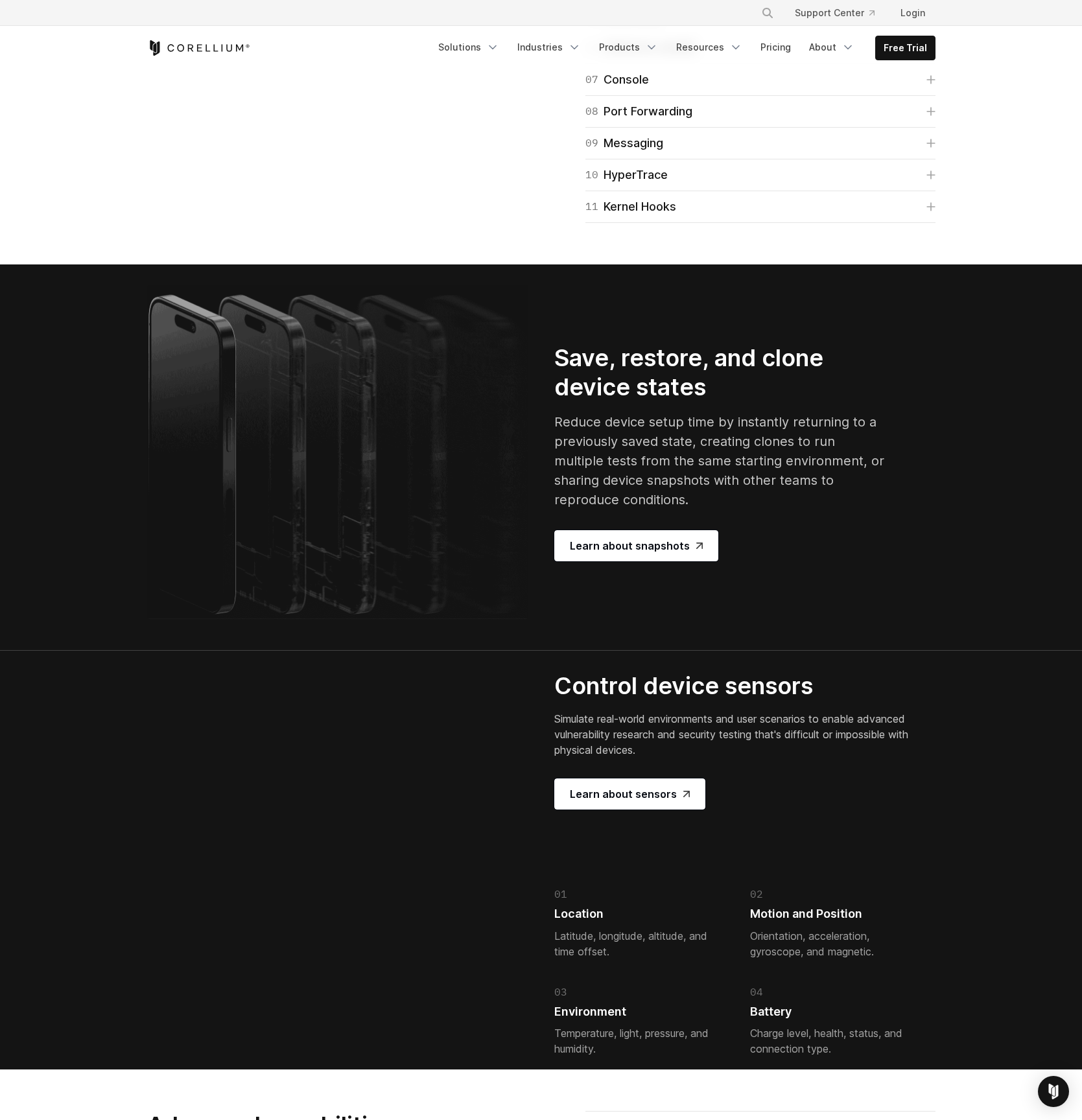
scroll to position [2236, 0]
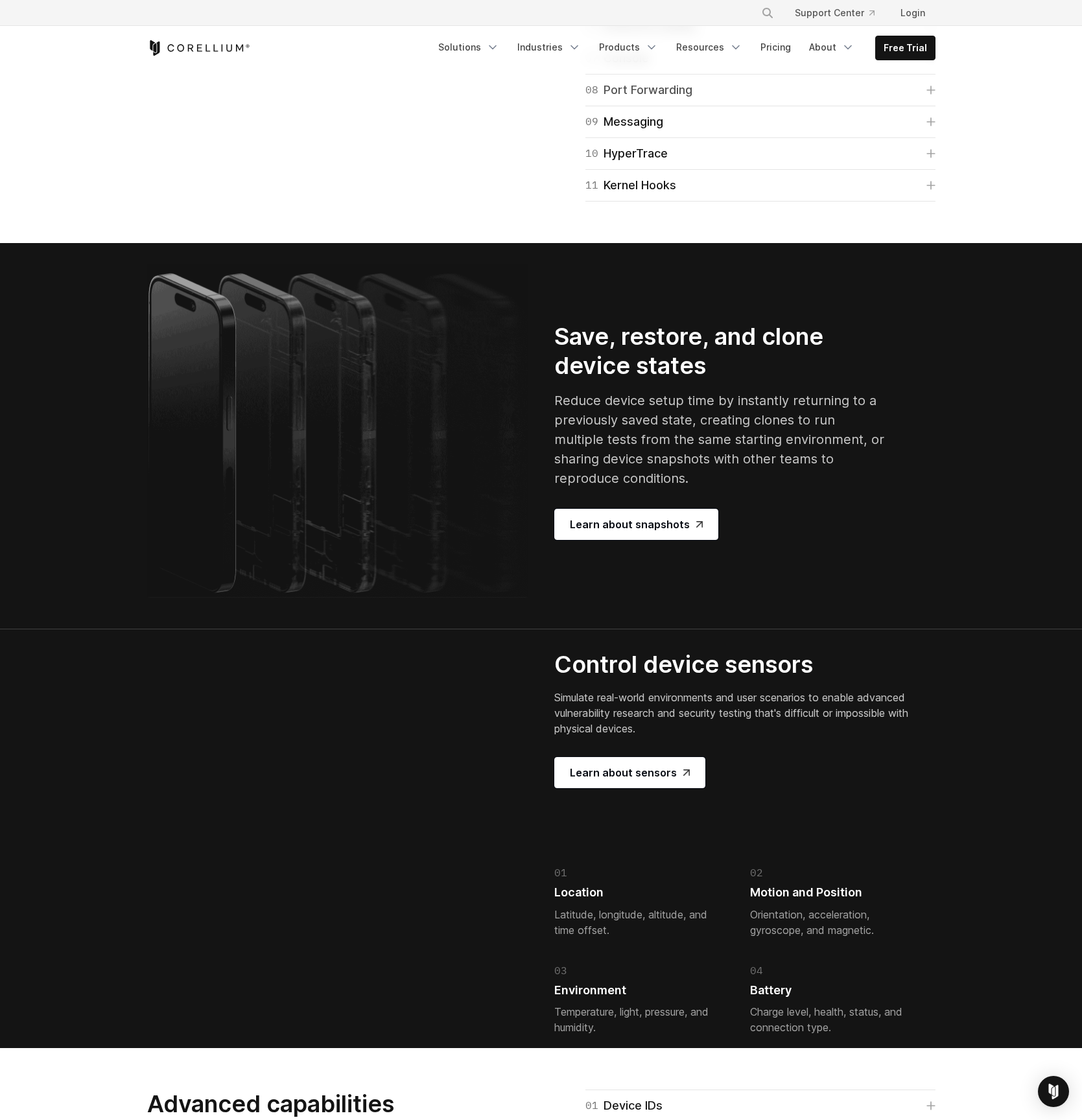
click at [933, 95] on icon at bounding box center [931, 89] width 9 height 9
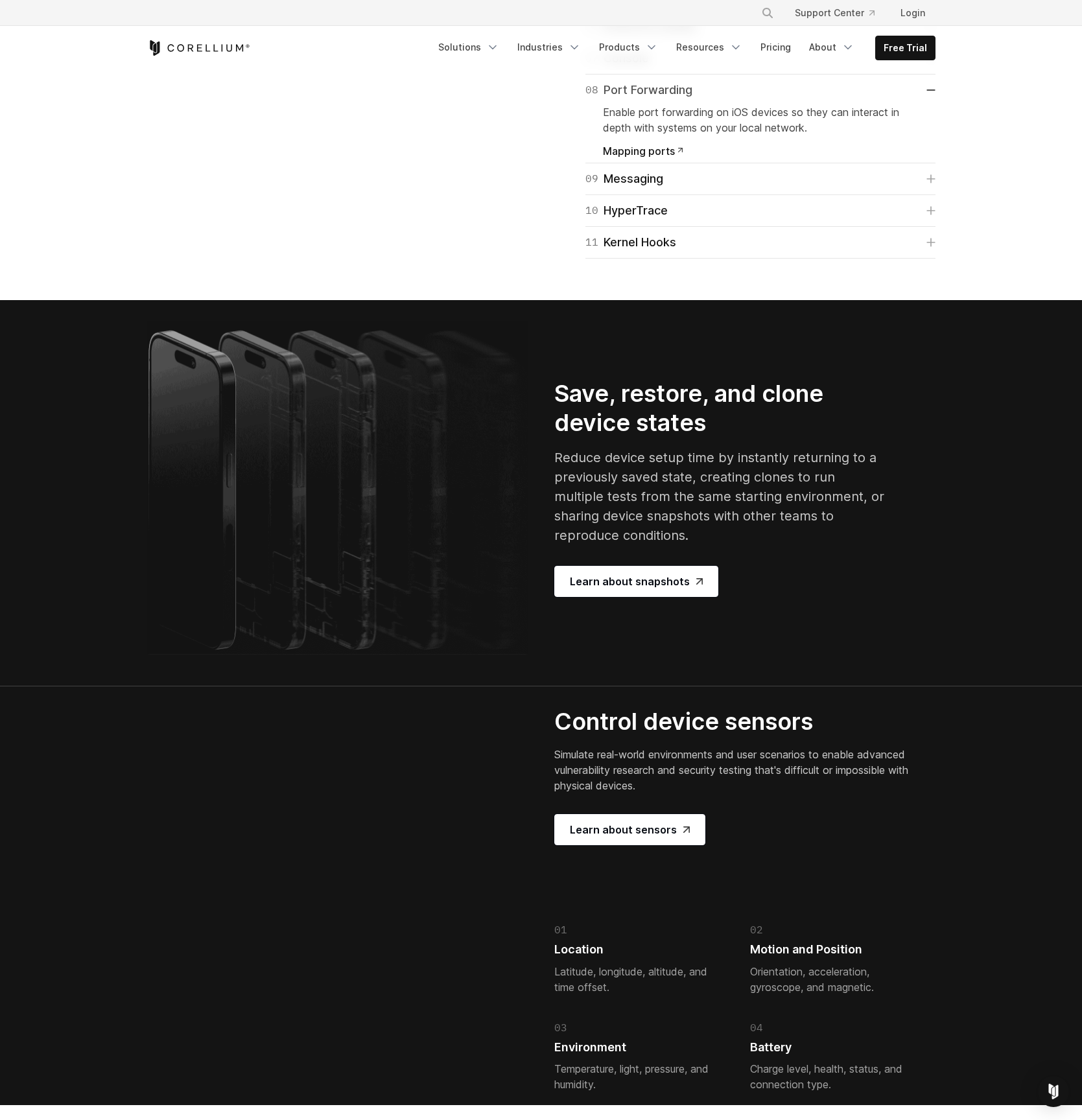
click at [933, 99] on link "08 Port Forwarding" at bounding box center [760, 90] width 350 height 19
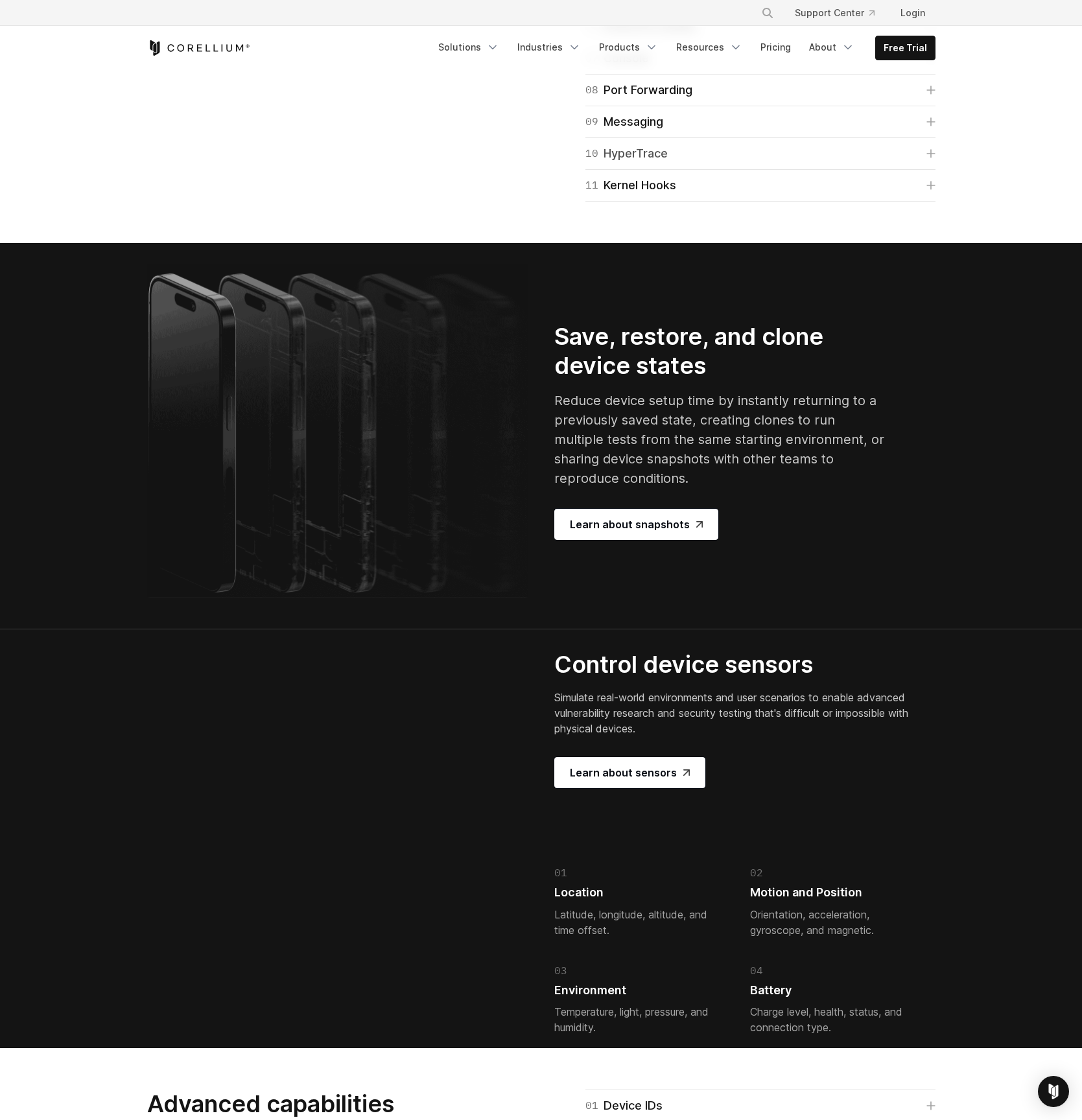
click at [932, 158] on icon at bounding box center [931, 154] width 8 height 8
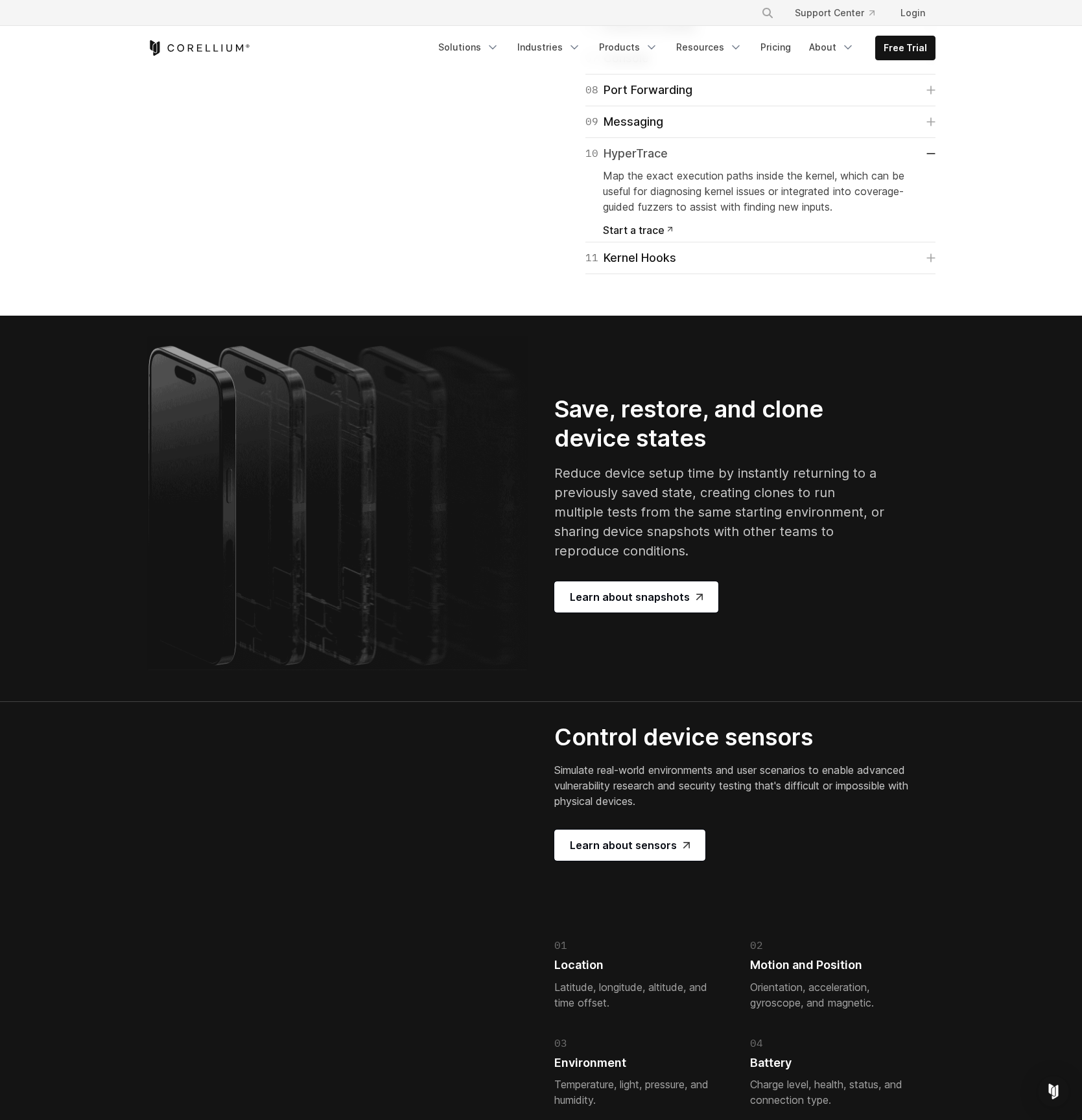
click at [932, 154] on icon at bounding box center [931, 154] width 8 height 0
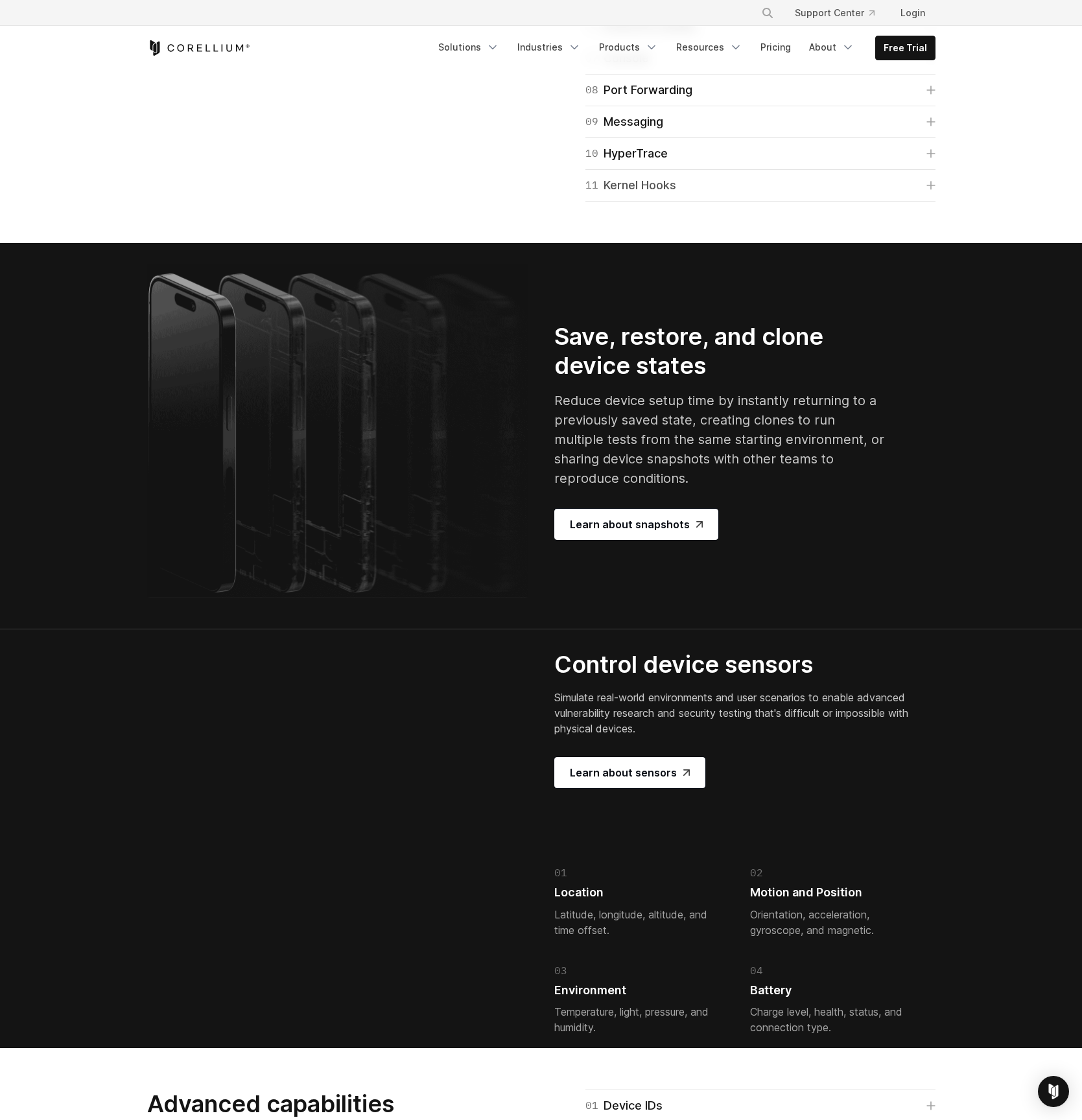
click at [925, 194] on link "11 Kernel Hooks" at bounding box center [760, 185] width 350 height 19
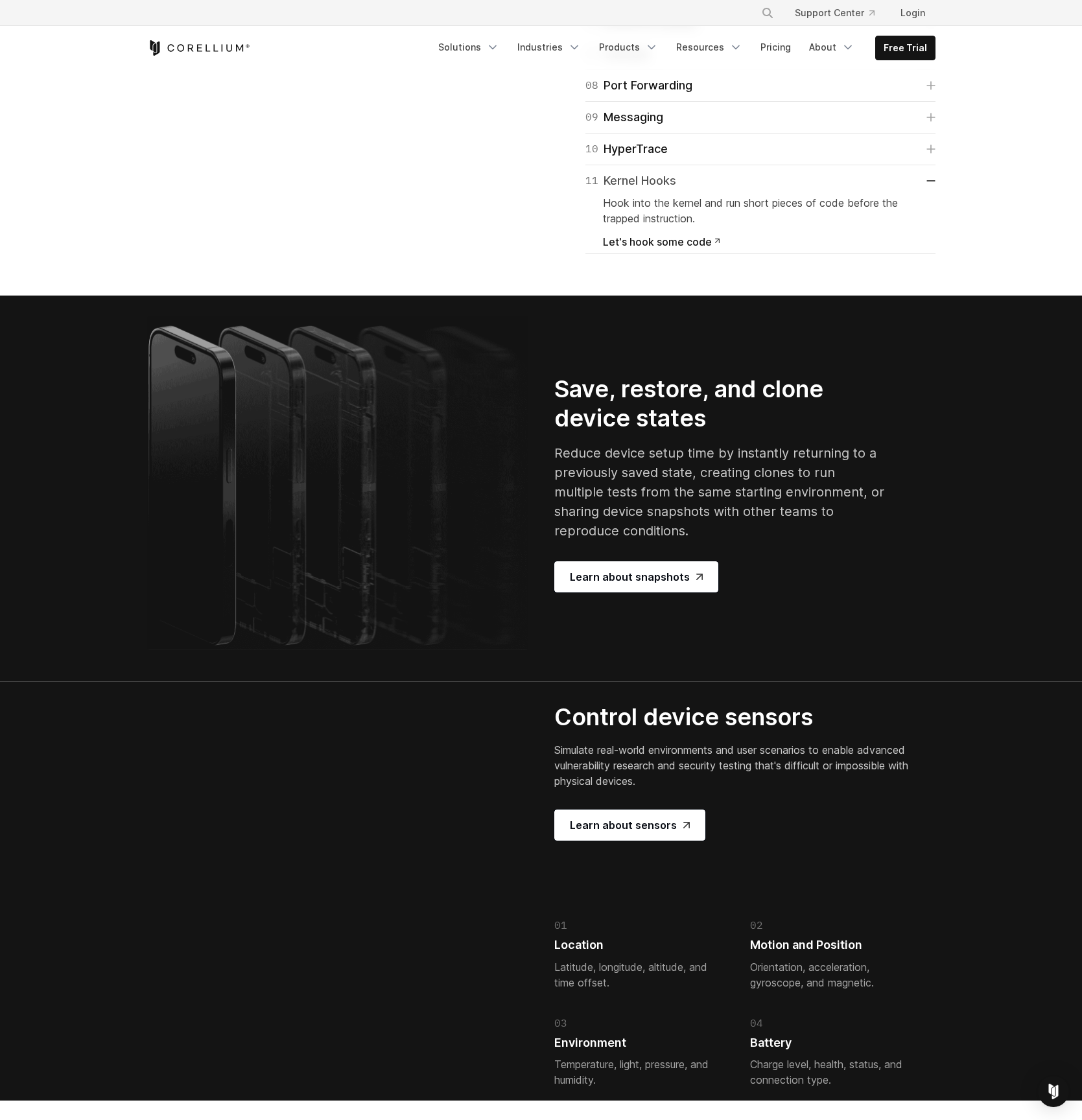
scroll to position [2242, 0]
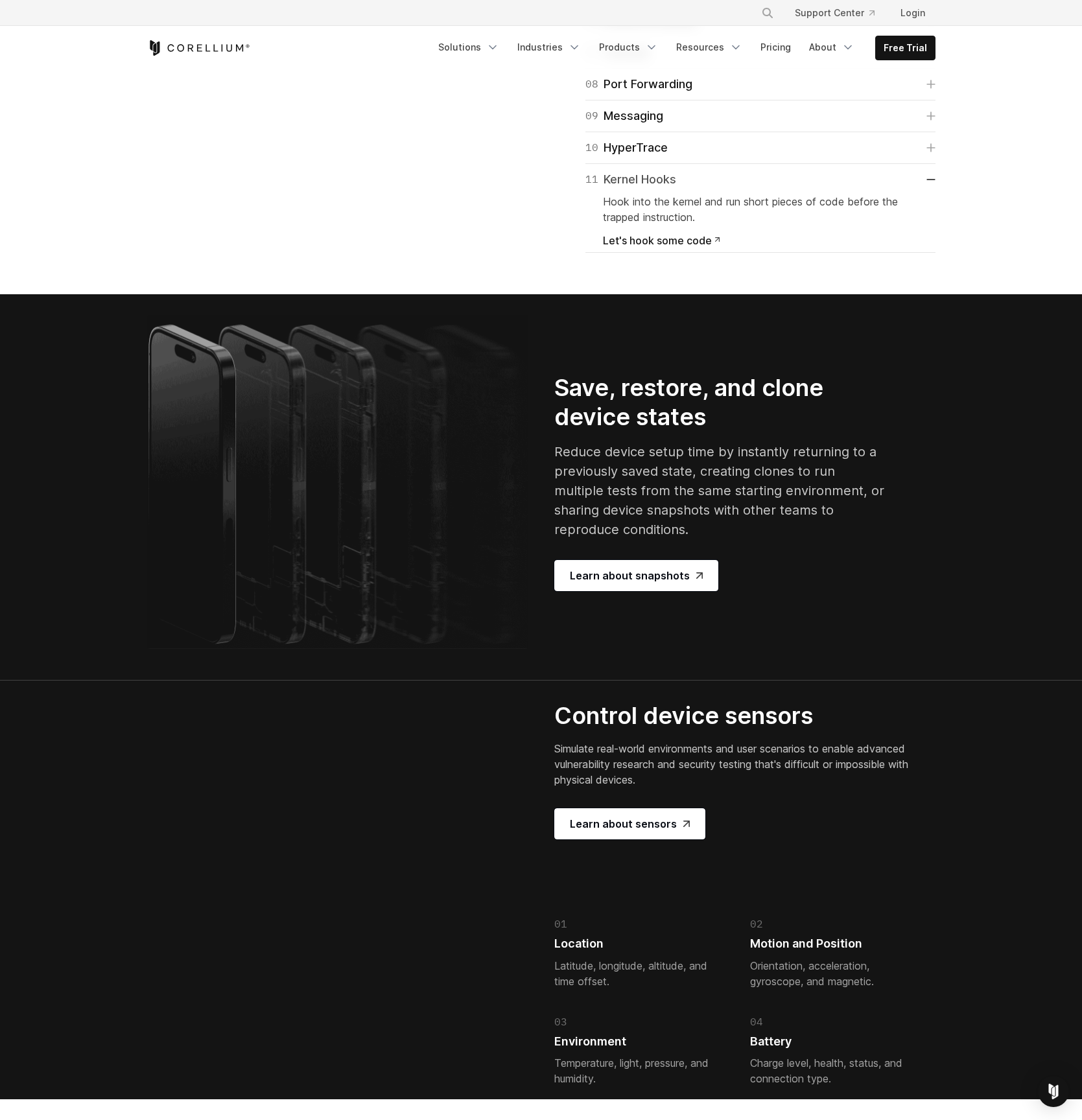
click at [929, 188] on link "11 Kernel Hooks" at bounding box center [760, 179] width 350 height 19
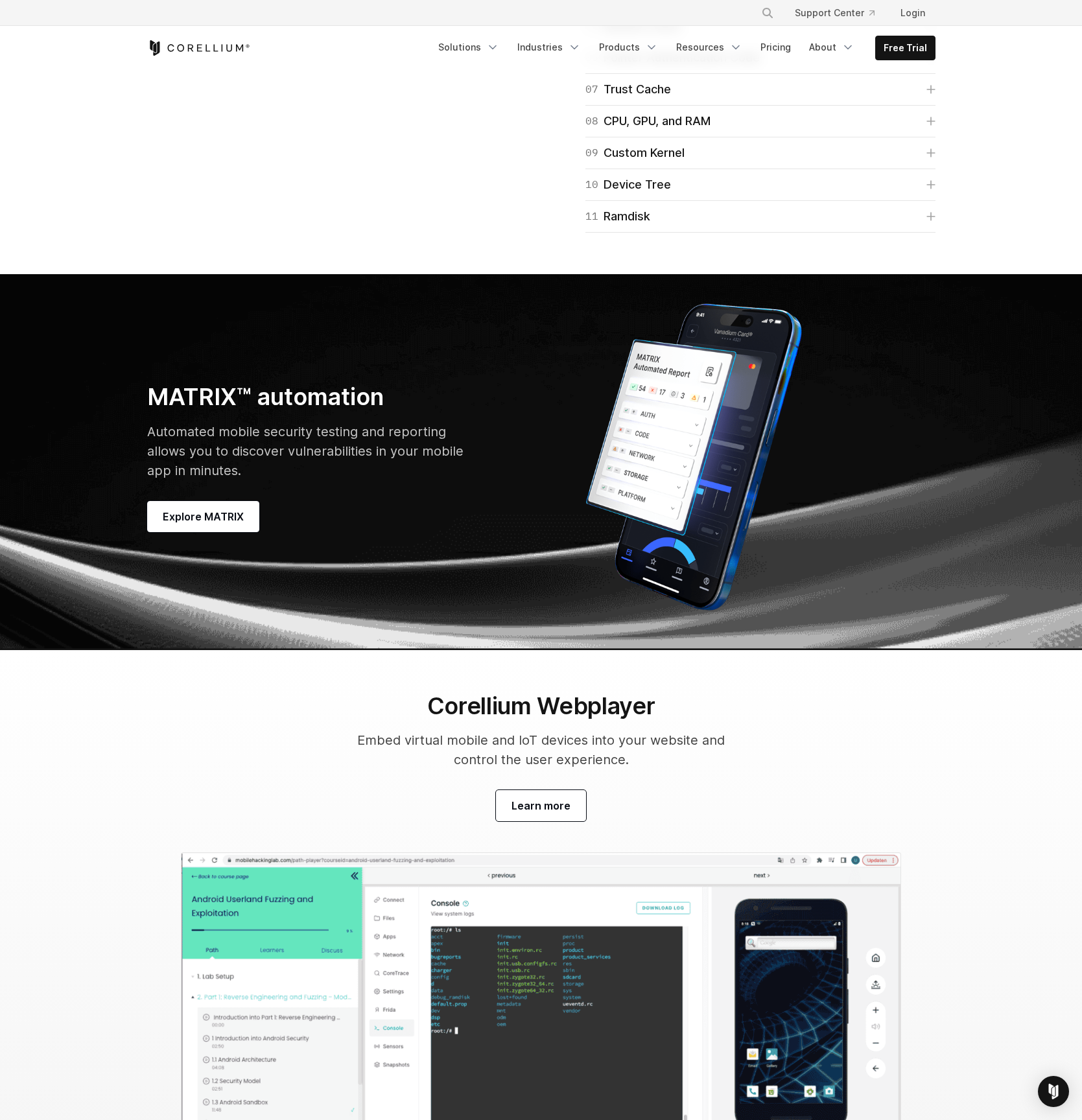
scroll to position [3444, 0]
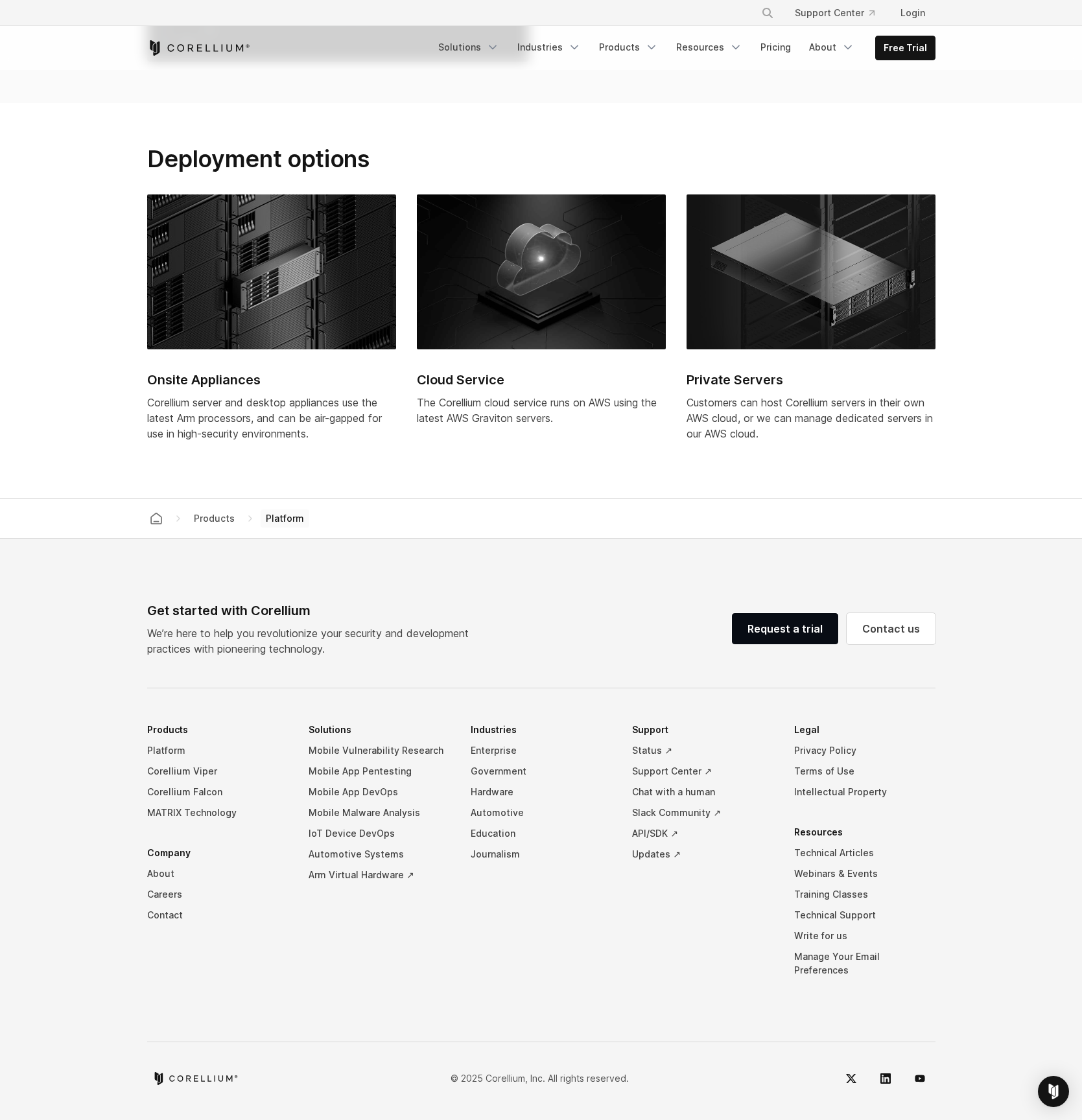
scroll to position [5630, 0]
click at [883, 457] on div "Private Servers Customers can host Corellium servers in their own AWS cloud, or…" at bounding box center [811, 326] width 249 height 263
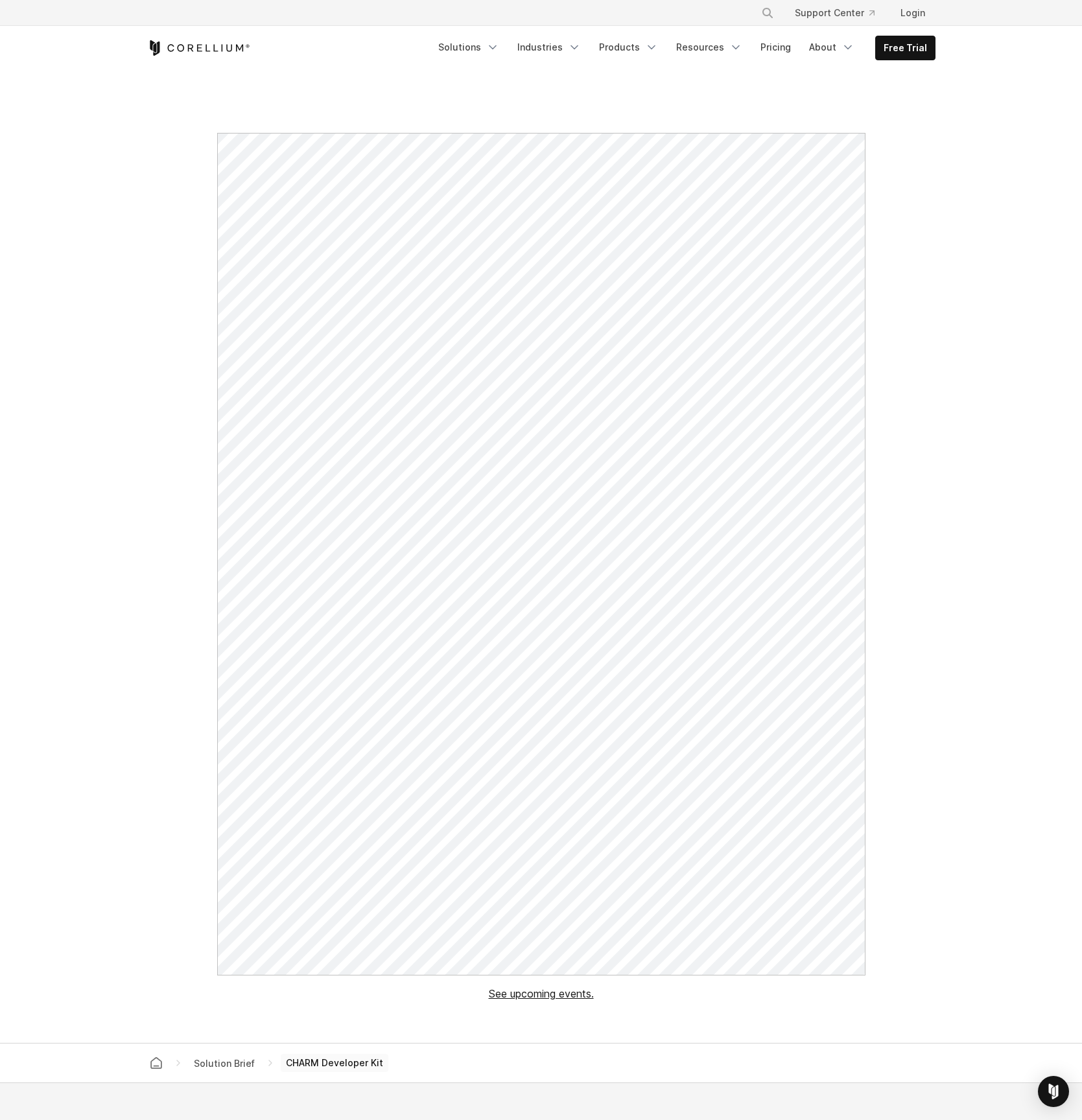
click at [983, 576] on section "See upcoming events." at bounding box center [541, 557] width 1082 height 973
click at [782, 47] on link "Pricing" at bounding box center [775, 47] width 46 height 24
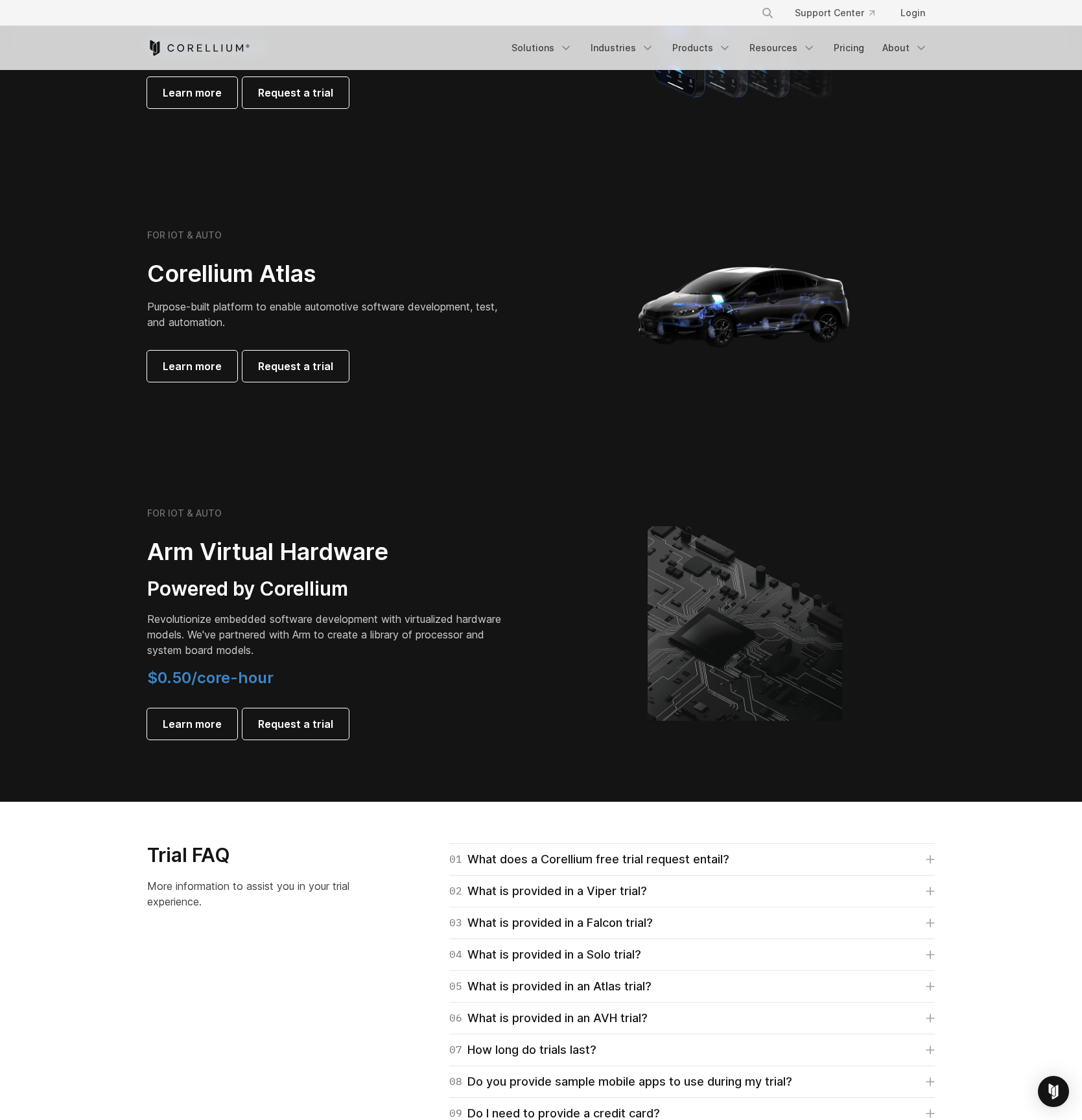
scroll to position [1118, 0]
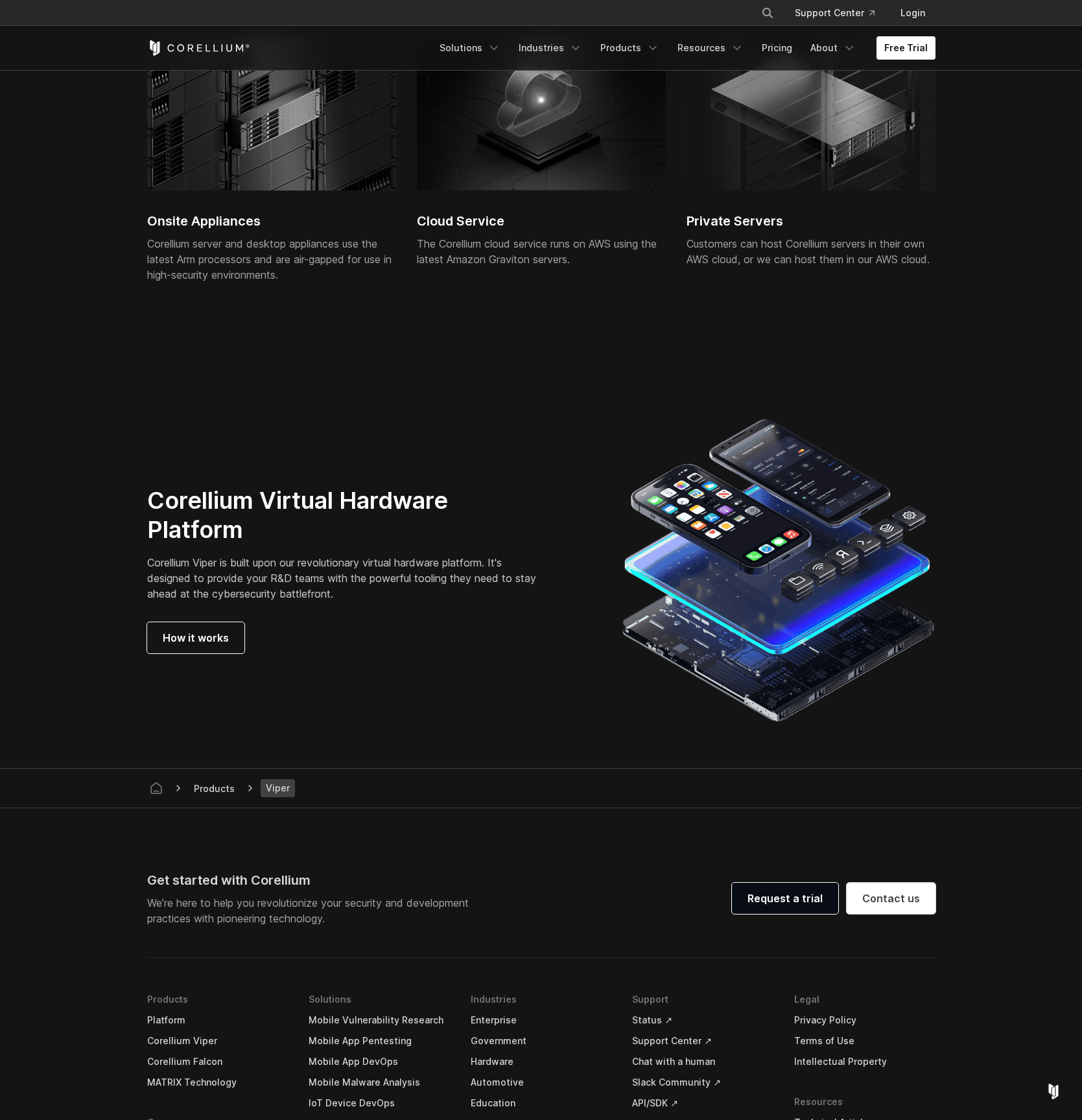
scroll to position [3310, 0]
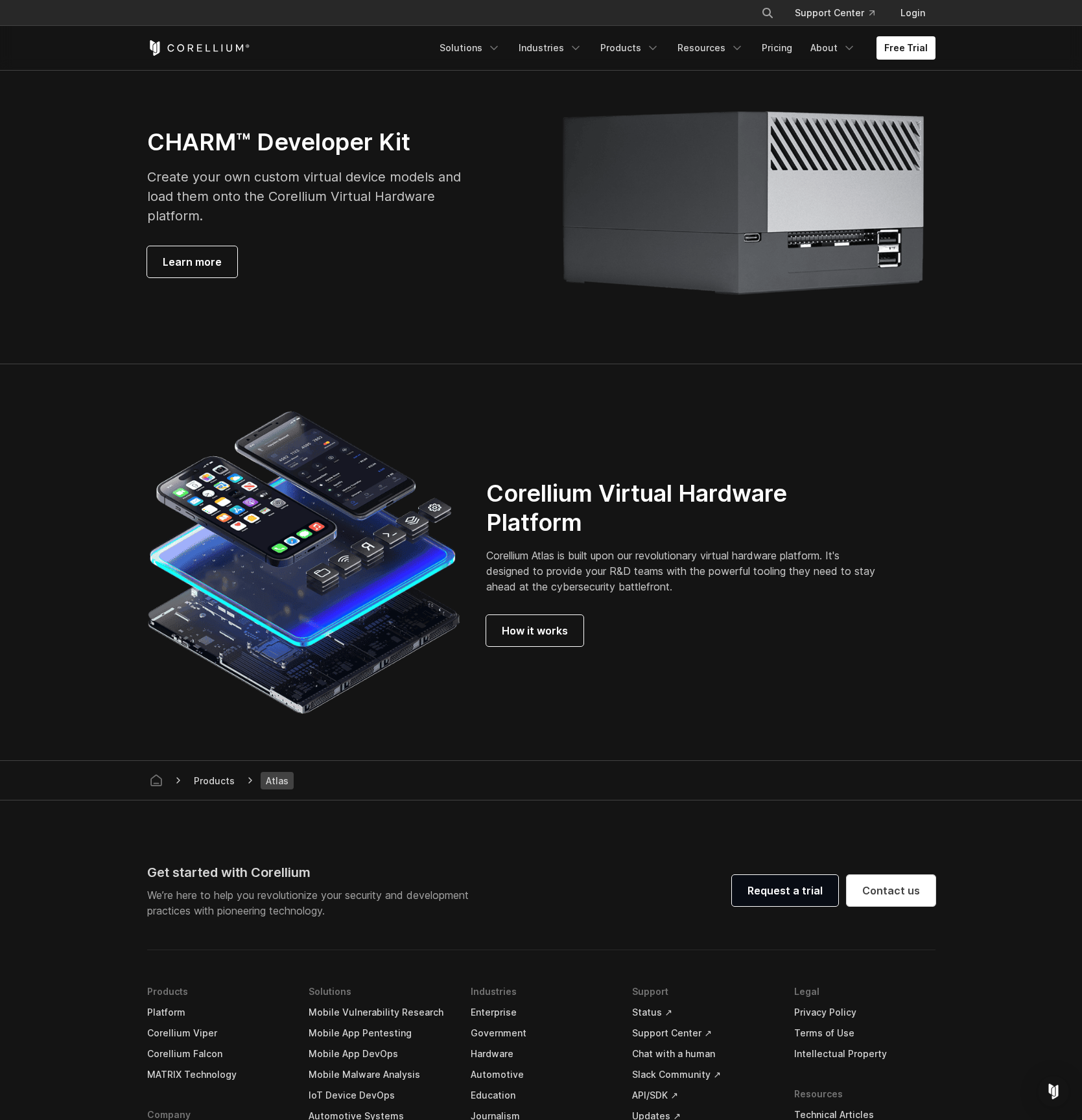
scroll to position [3314, 0]
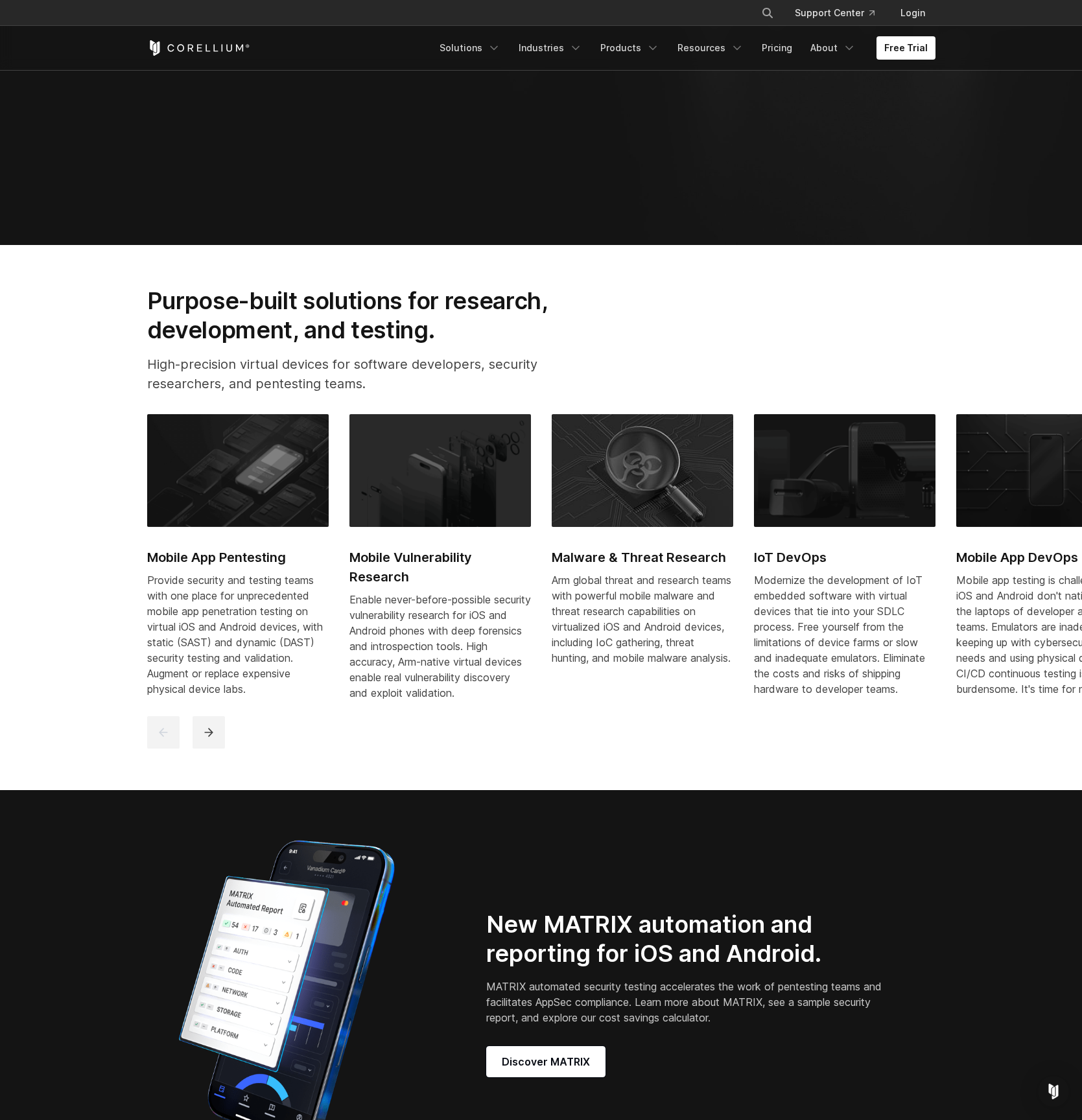
scroll to position [958, 0]
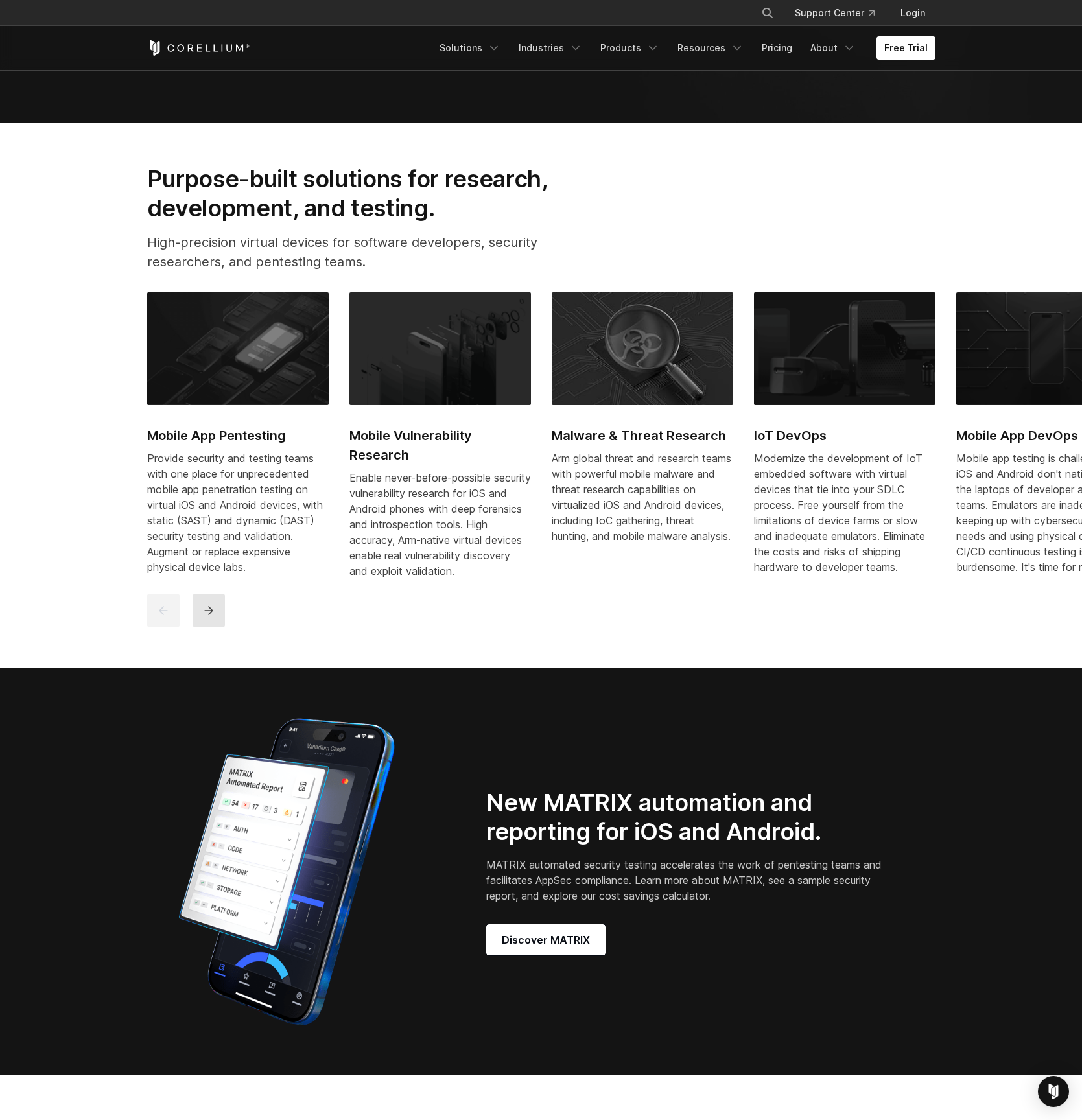
click at [211, 615] on icon "next" at bounding box center [208, 611] width 9 height 9
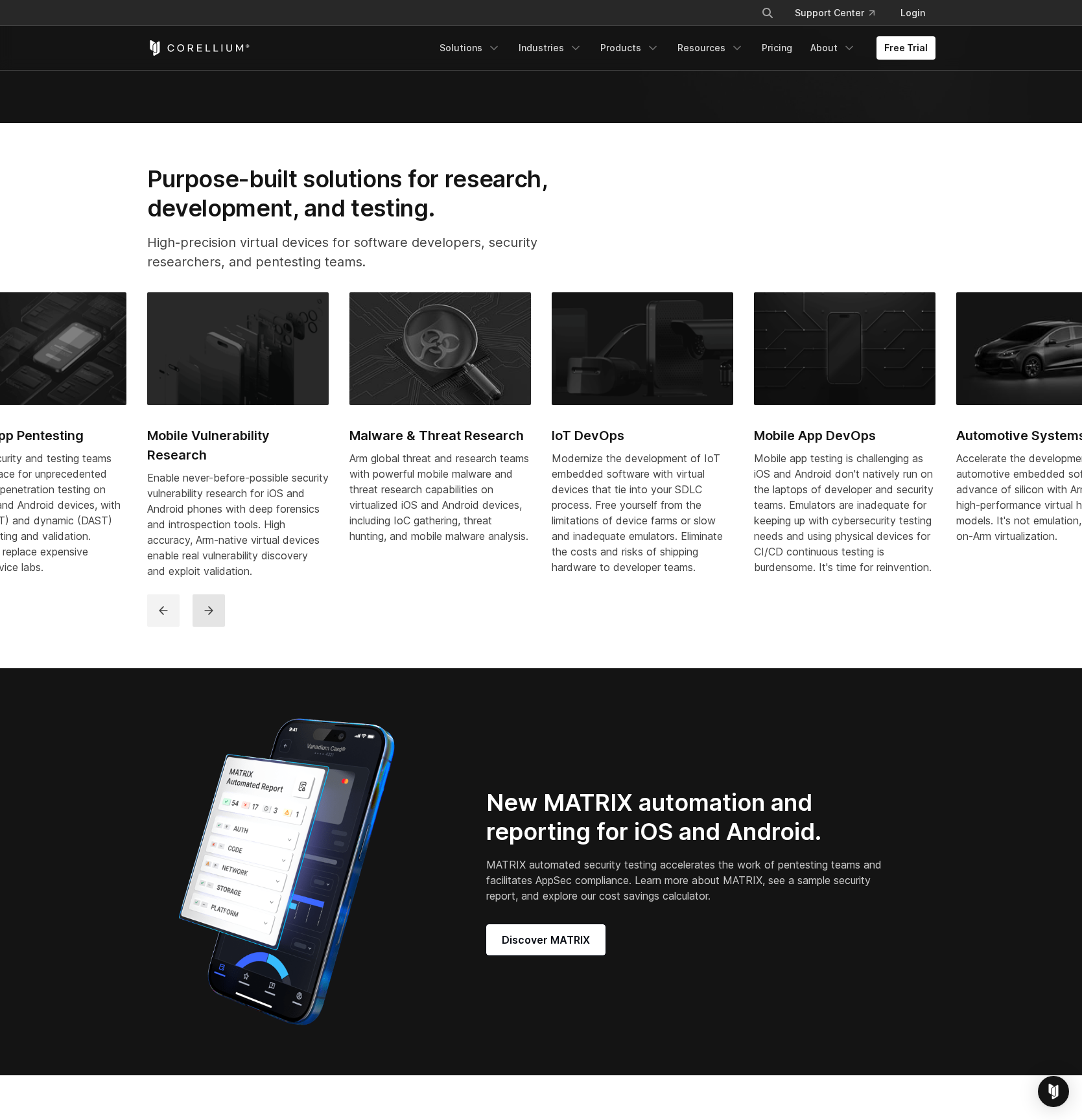
click at [211, 615] on icon "next" at bounding box center [208, 611] width 9 height 9
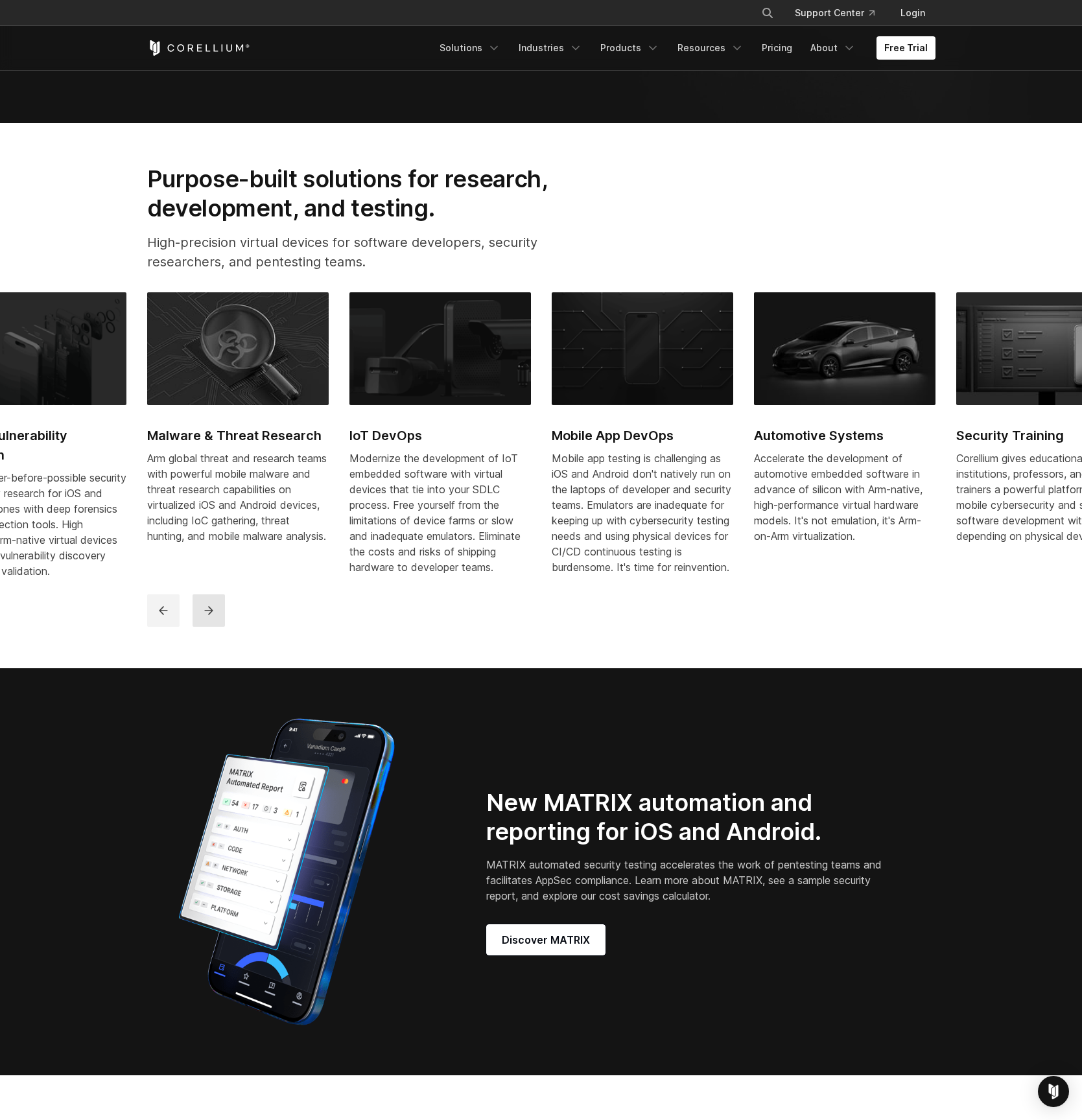
click at [211, 615] on icon "next" at bounding box center [208, 611] width 9 height 9
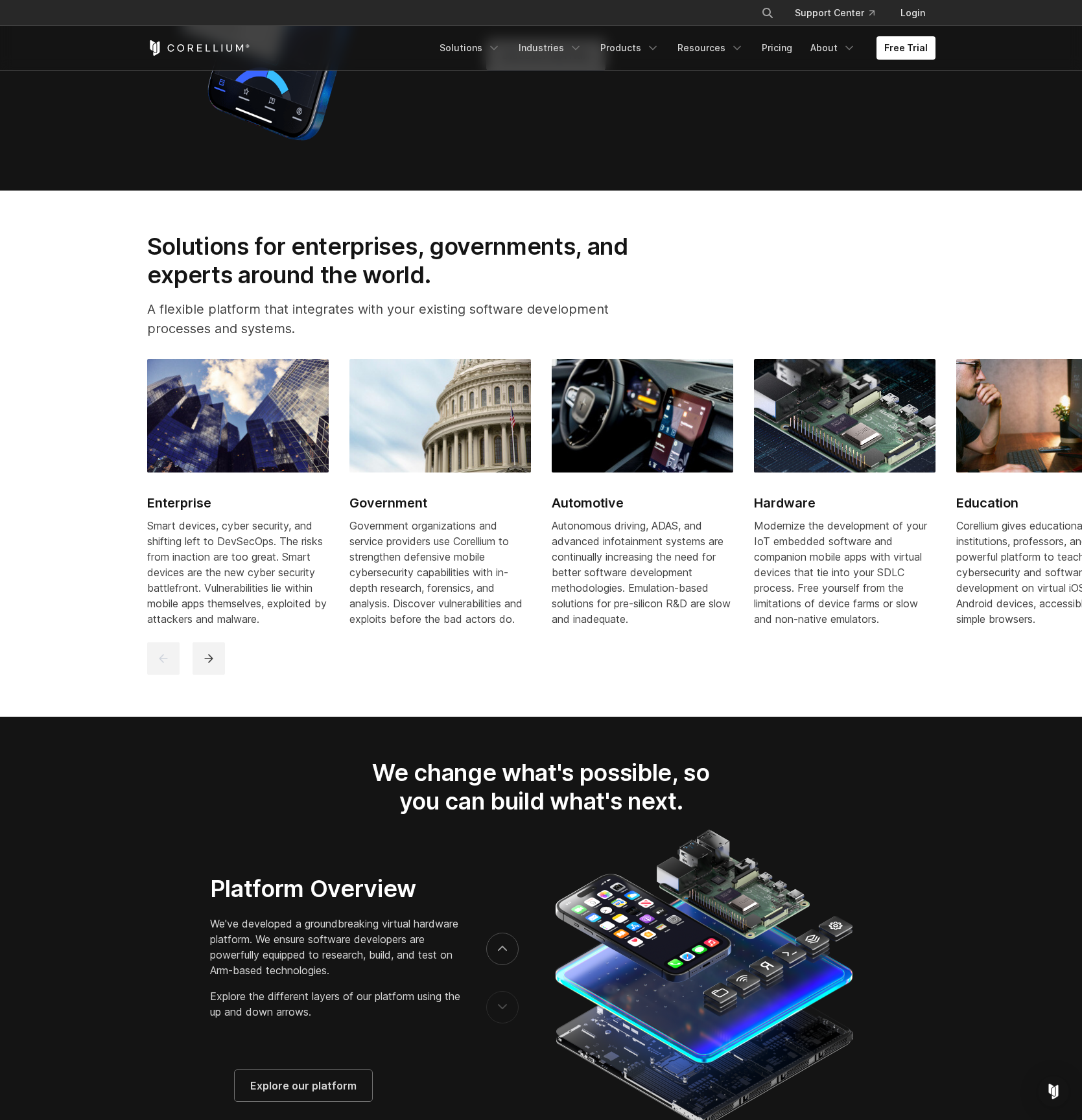
scroll to position [1929, 0]
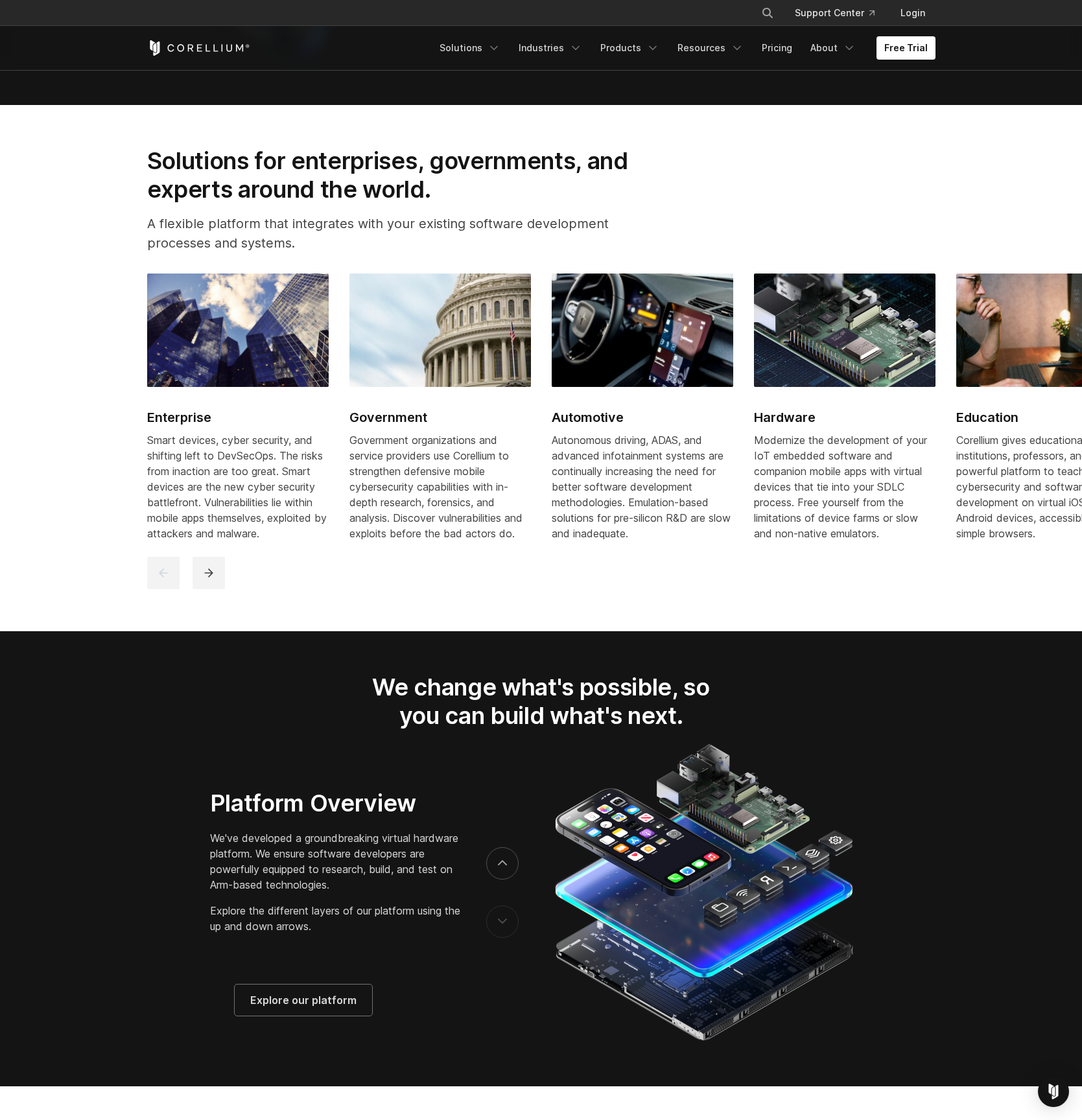
click at [633, 524] on div "Autonomous driving, ADAS, and advanced infotainment systems are continually inc…" at bounding box center [643, 486] width 181 height 109
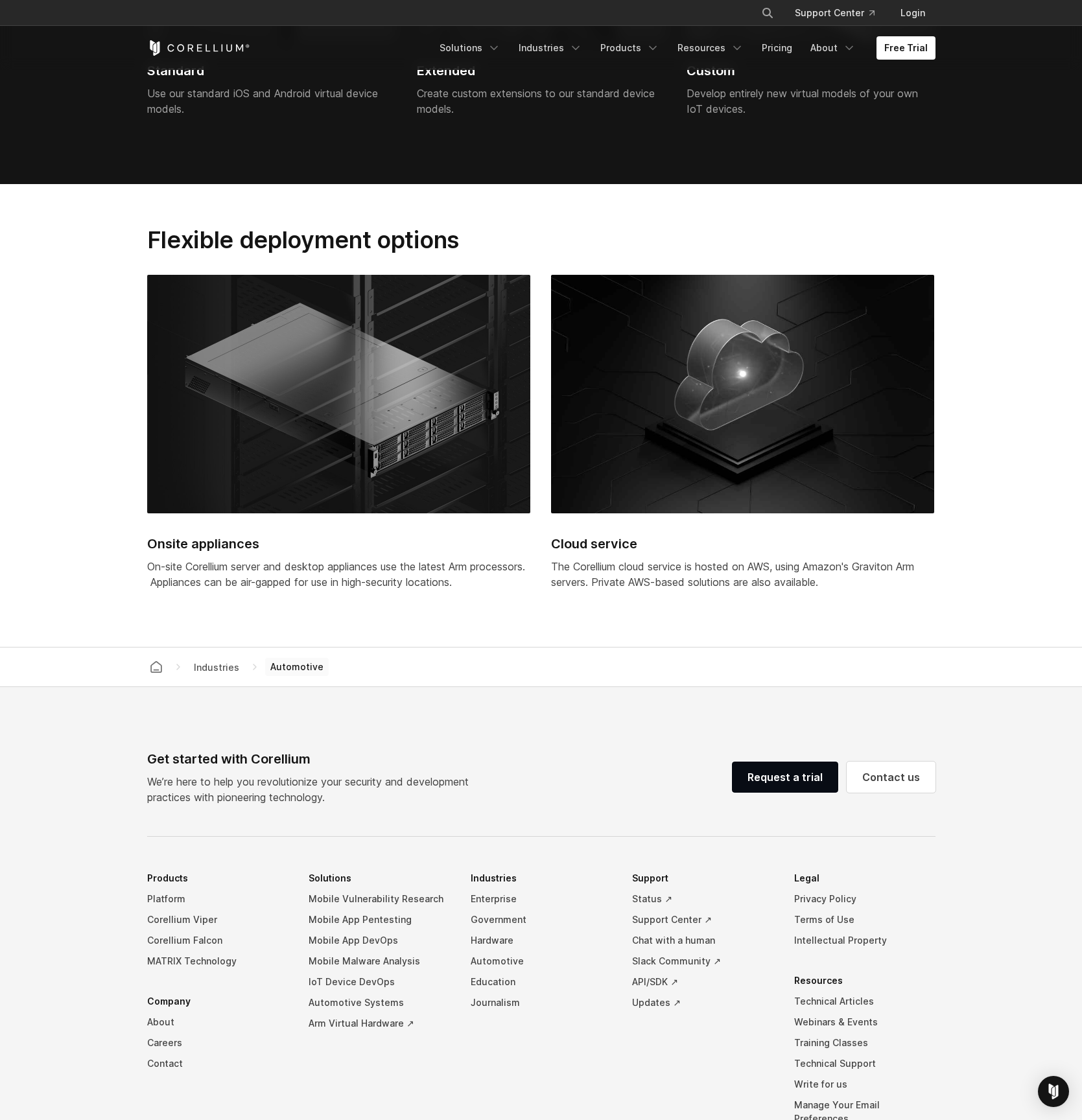
scroll to position [3683, 0]
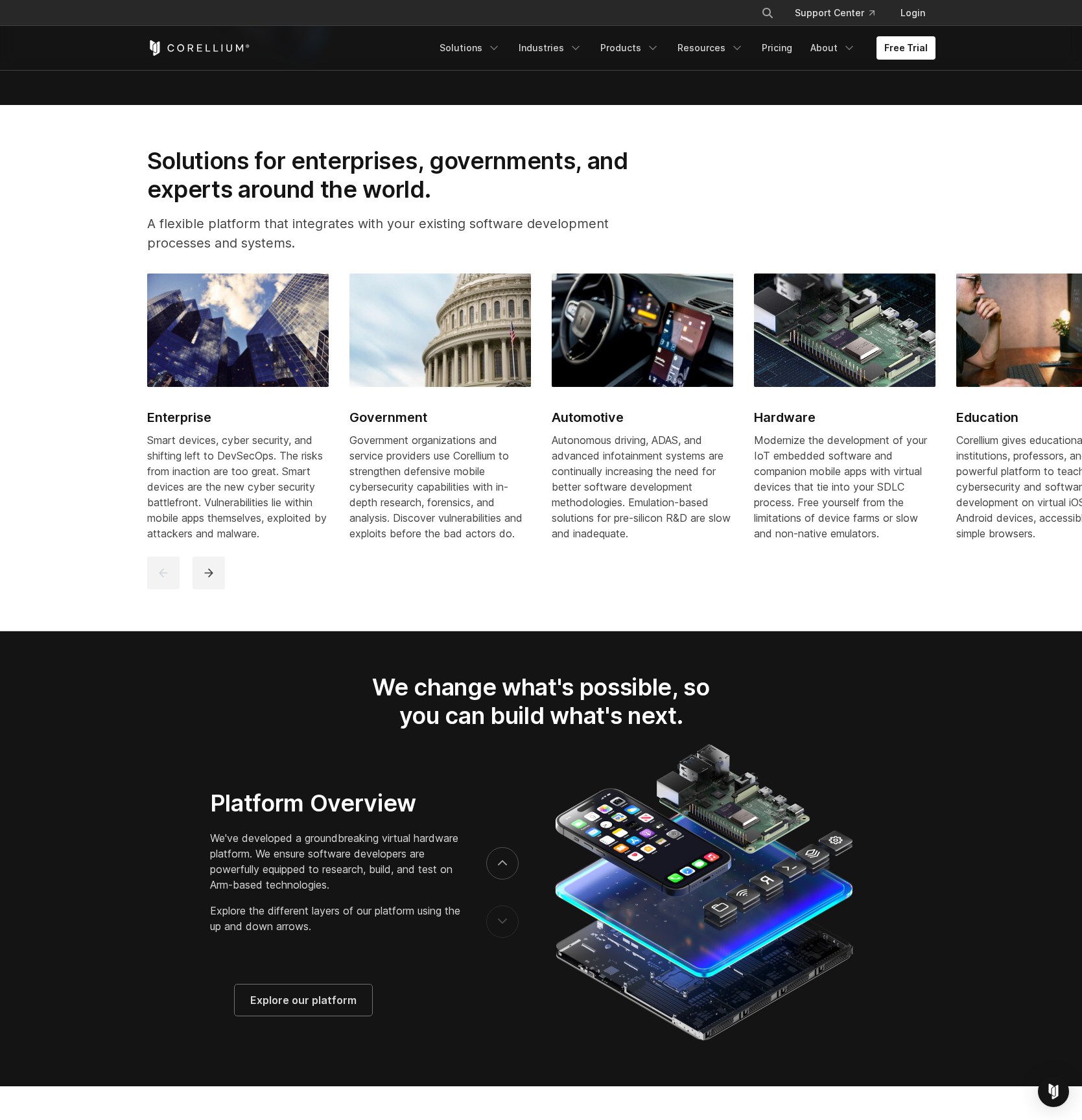
click at [617, 531] on div "Autonomous driving, ADAS, and advanced infotainment systems are continually inc…" at bounding box center [643, 486] width 181 height 109
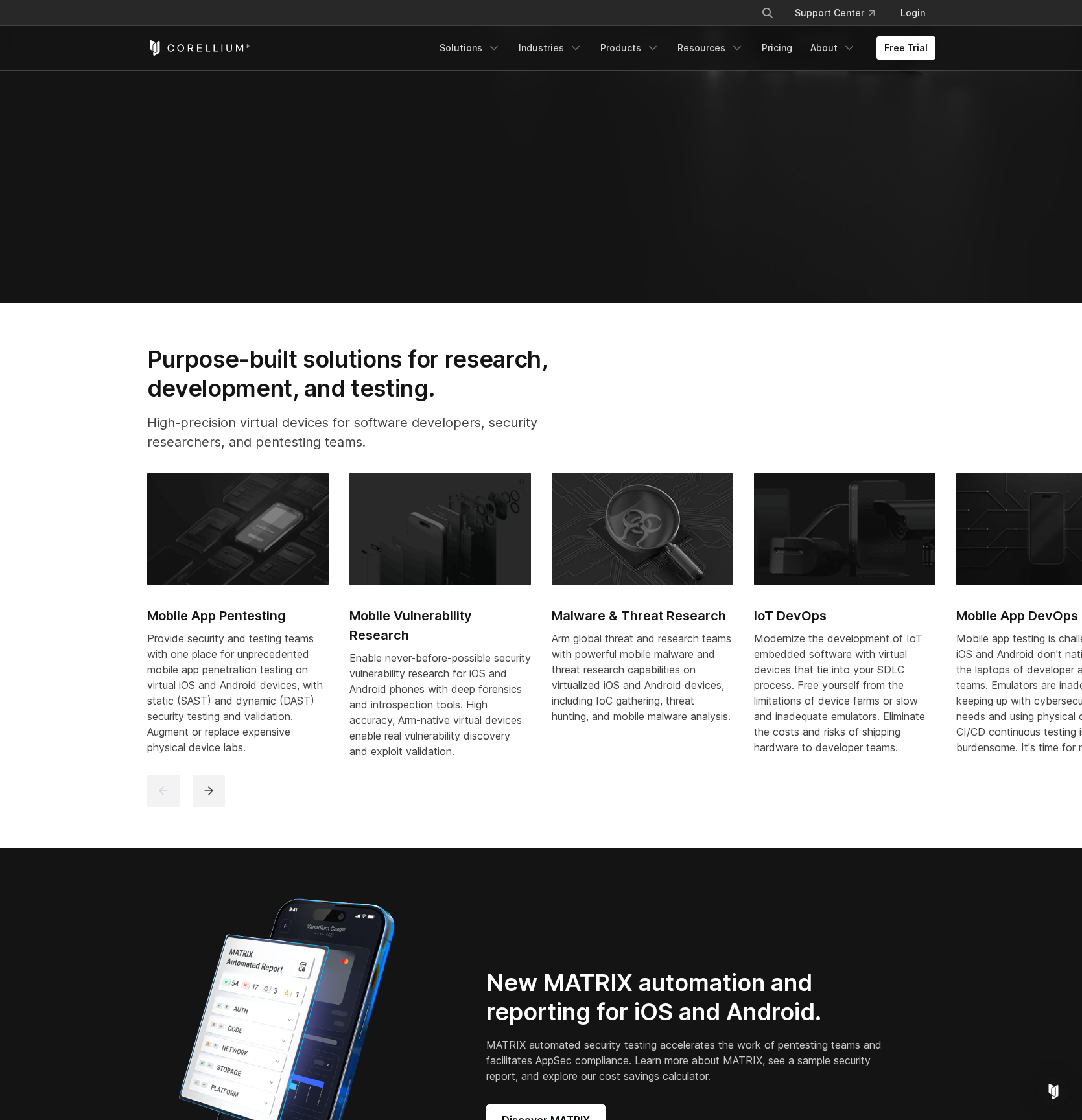
scroll to position [777, 0]
